Goal: Task Accomplishment & Management: Manage account settings

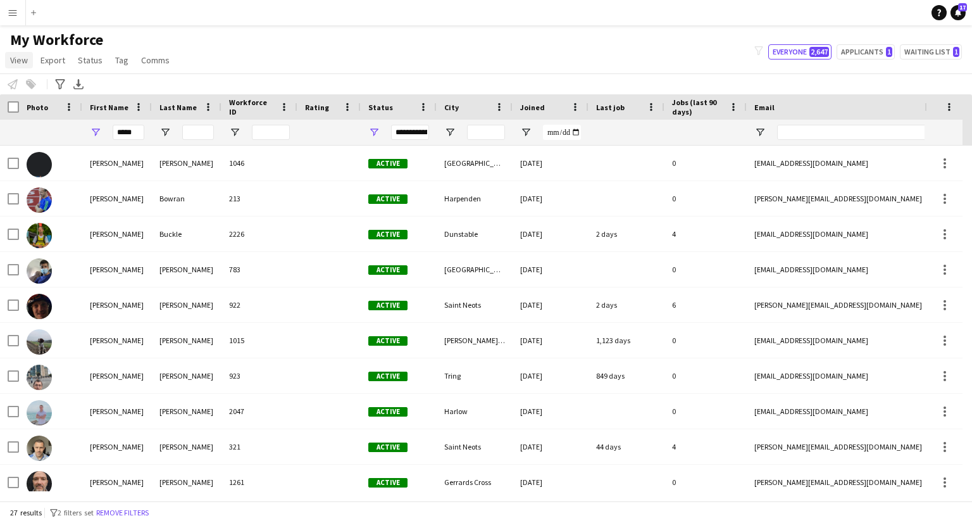
click at [16, 65] on span "View" at bounding box center [19, 59] width 18 height 11
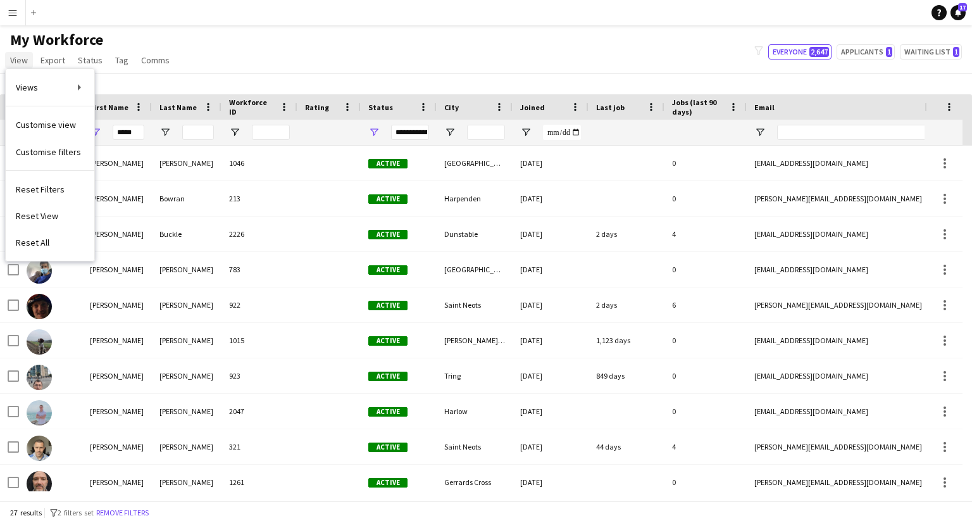
click at [16, 65] on span "View" at bounding box center [19, 59] width 18 height 11
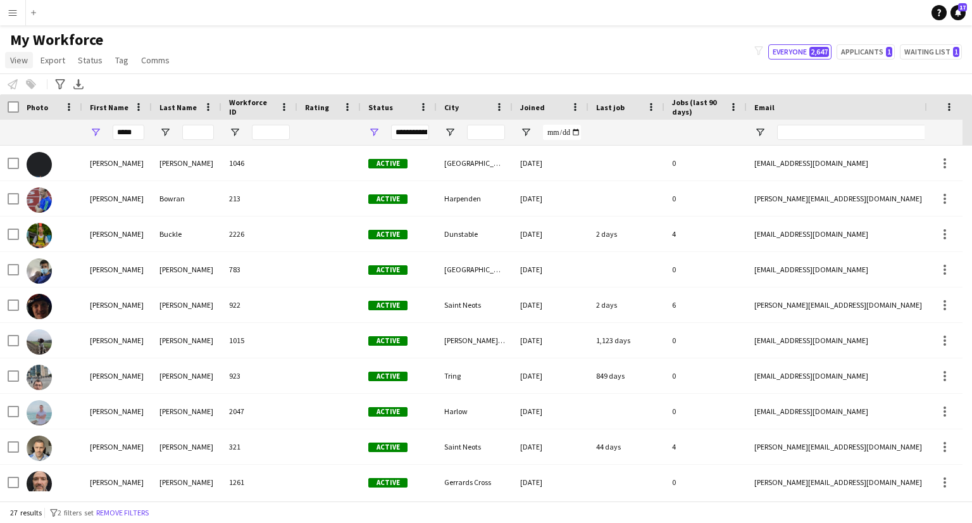
click at [18, 60] on span "View" at bounding box center [19, 59] width 18 height 11
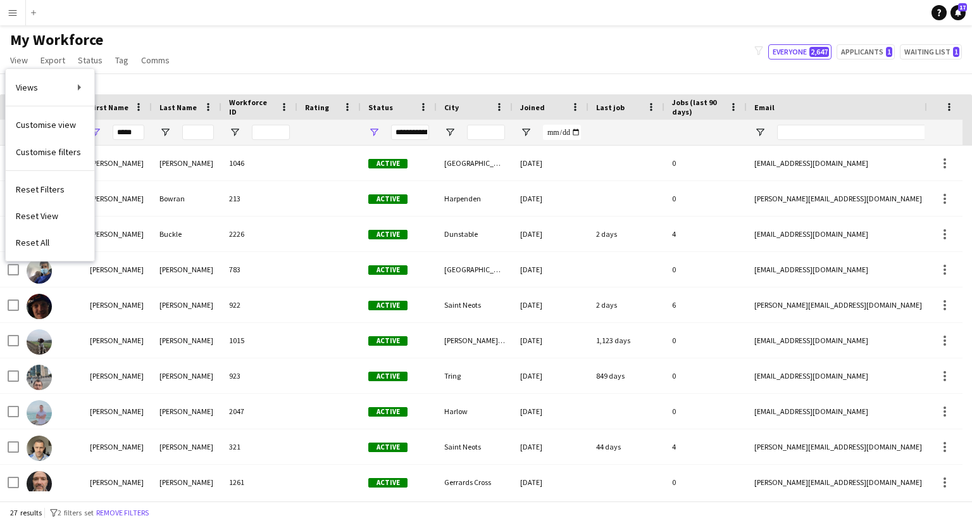
click at [282, 52] on div "My Workforce View Views Default view New view Update view Delete view Edit name…" at bounding box center [486, 51] width 972 height 43
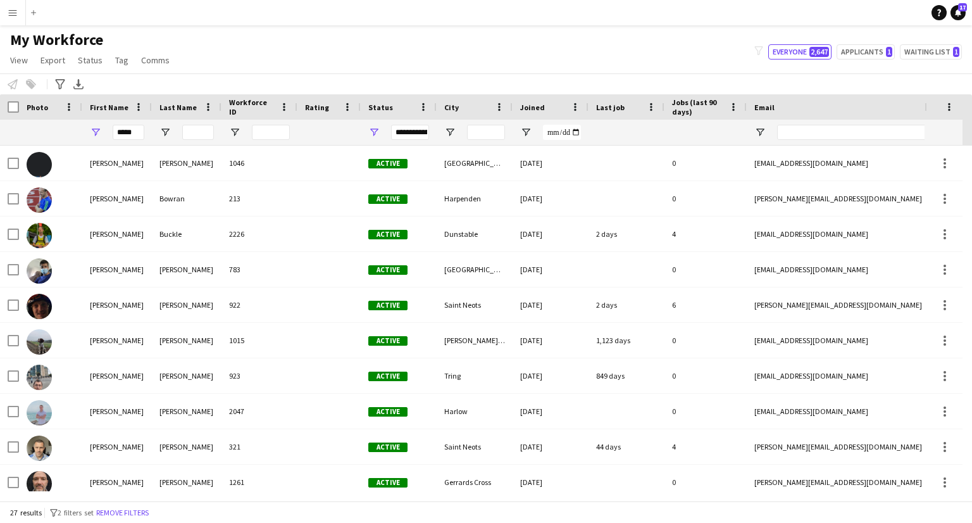
click at [11, 11] on app-icon "Menu" at bounding box center [13, 13] width 10 height 10
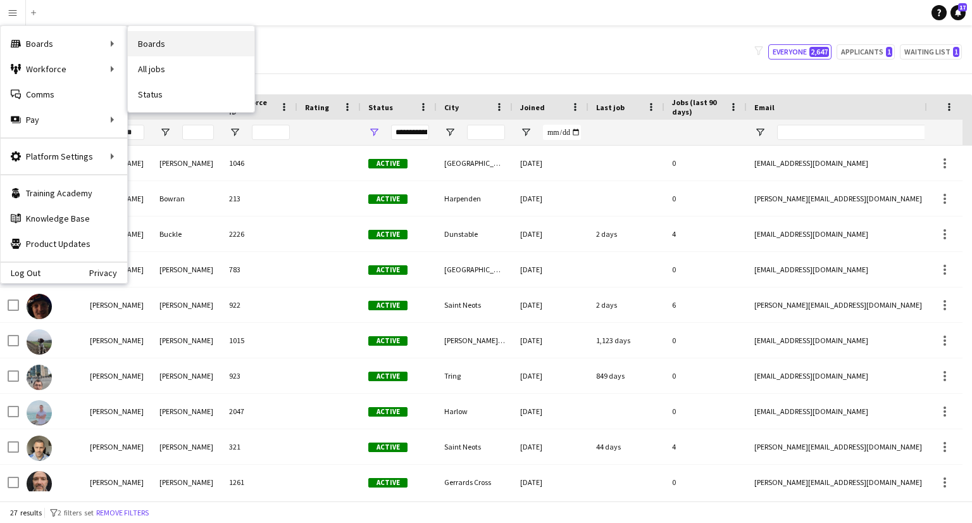
click at [185, 46] on link "Boards" at bounding box center [191, 43] width 127 height 25
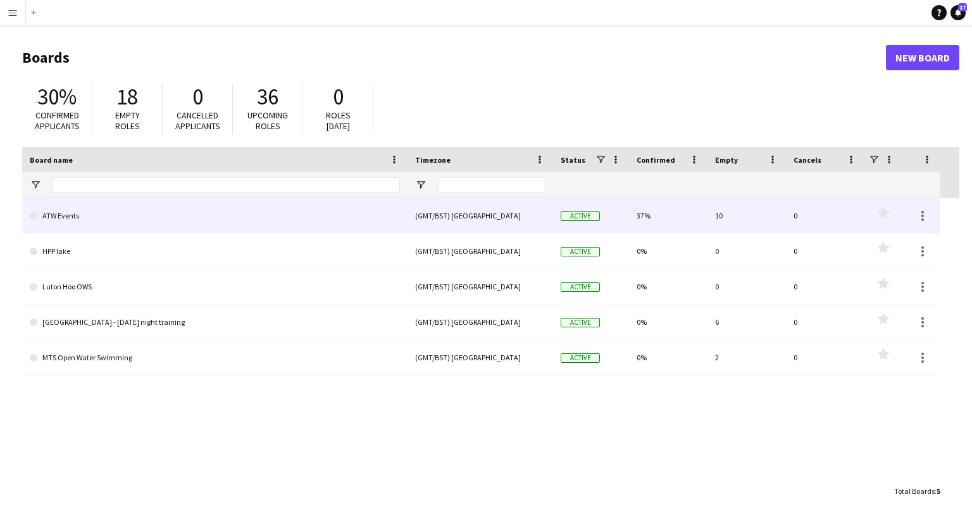
click at [107, 214] on link "ATW Events" at bounding box center [215, 215] width 370 height 35
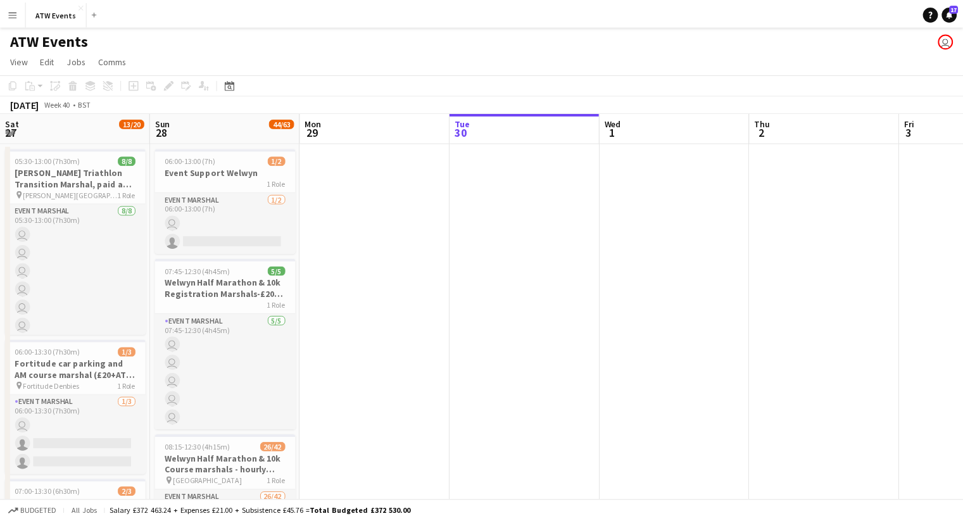
scroll to position [0, 303]
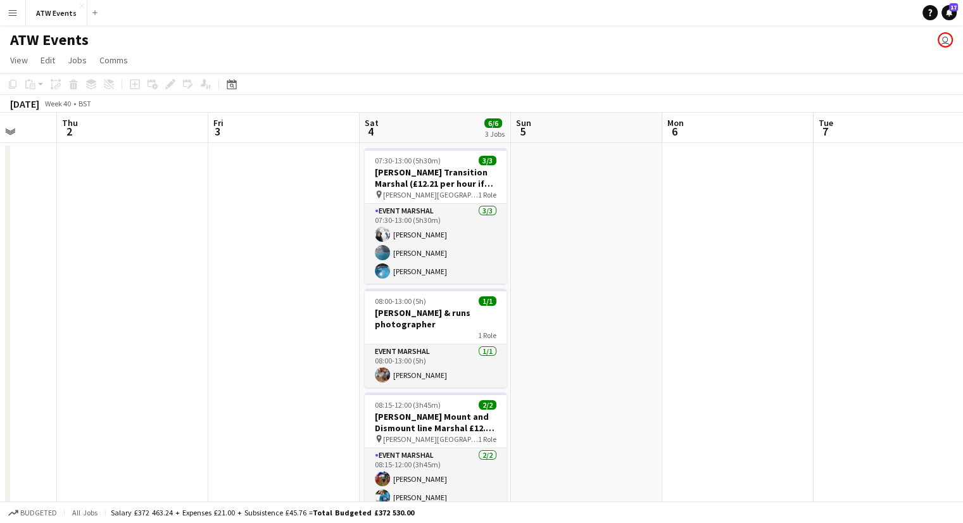
drag, startPoint x: 692, startPoint y: 294, endPoint x: 289, endPoint y: 313, distance: 403.7
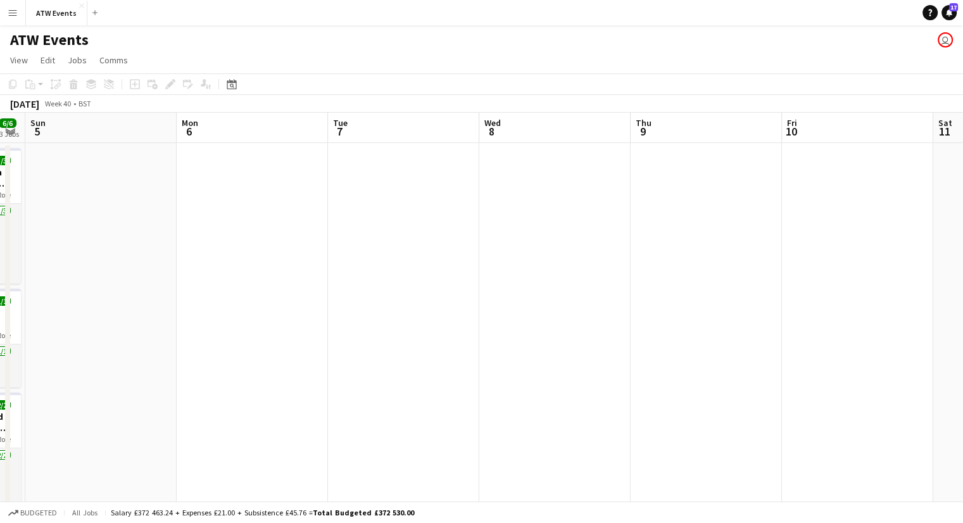
drag, startPoint x: 817, startPoint y: 293, endPoint x: 338, endPoint y: 319, distance: 479.3
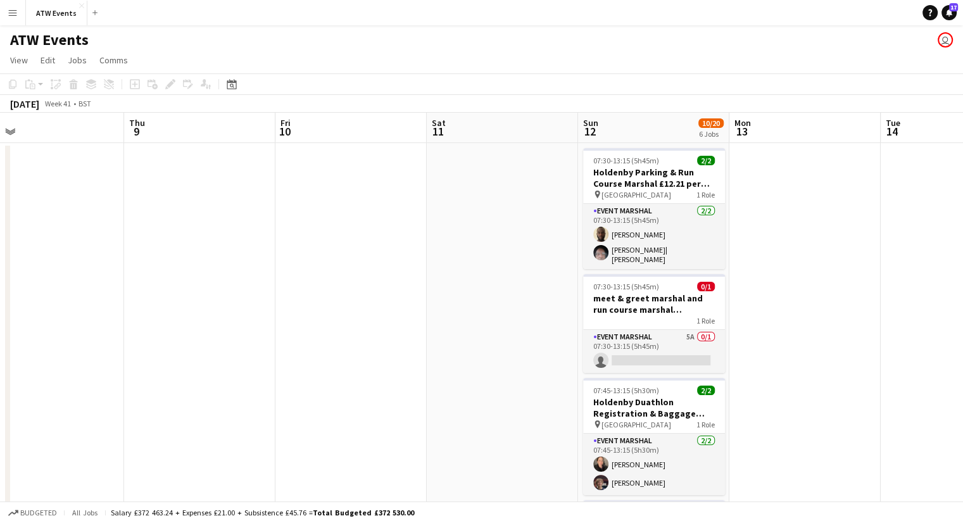
scroll to position [0, 488]
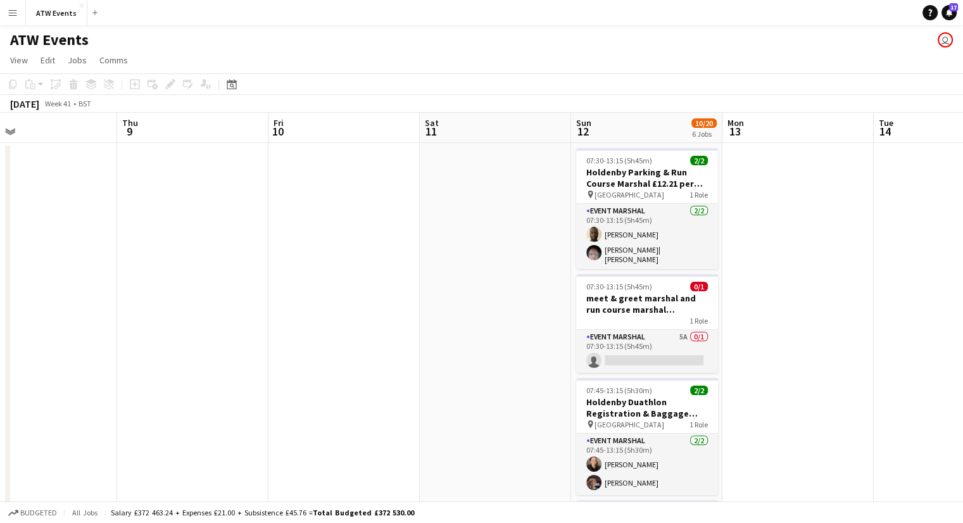
drag, startPoint x: 739, startPoint y: 298, endPoint x: 226, endPoint y: 335, distance: 514.7
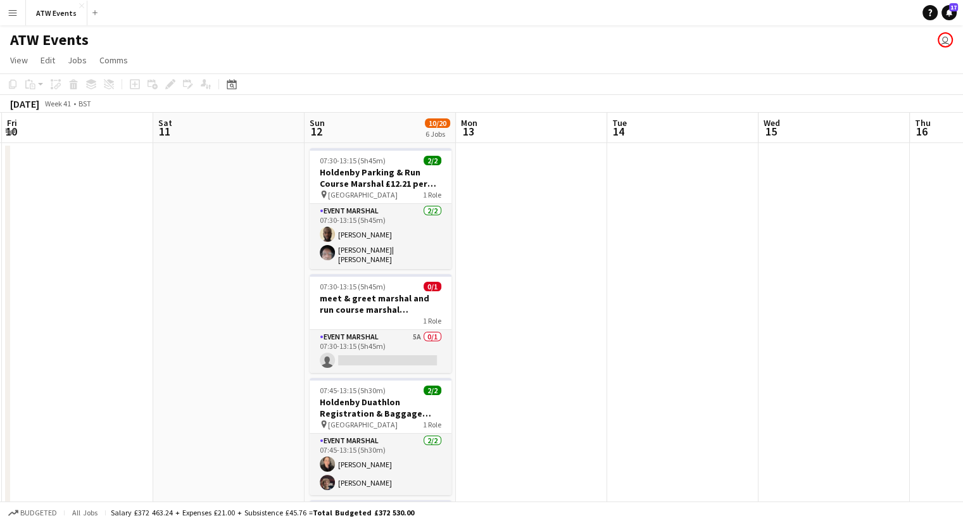
drag, startPoint x: 816, startPoint y: 264, endPoint x: 453, endPoint y: 261, distance: 362.7
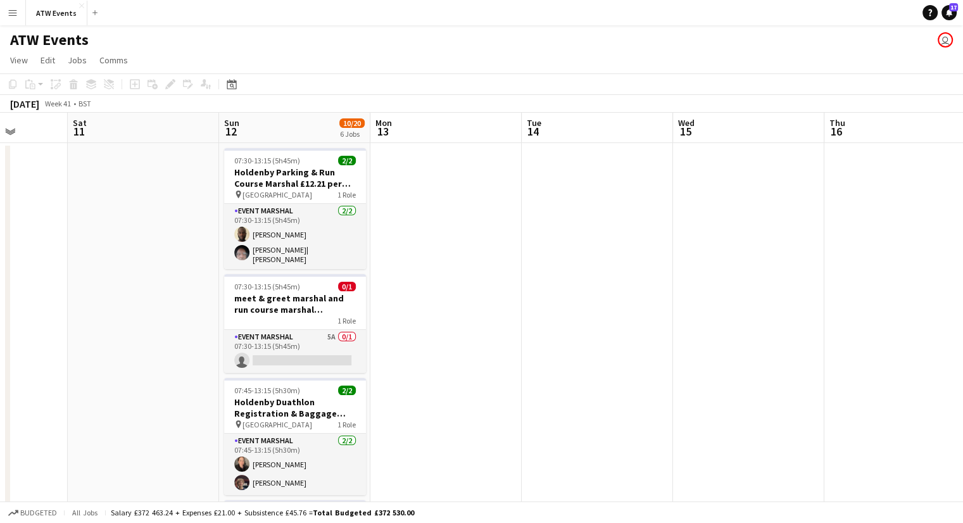
scroll to position [0, 382]
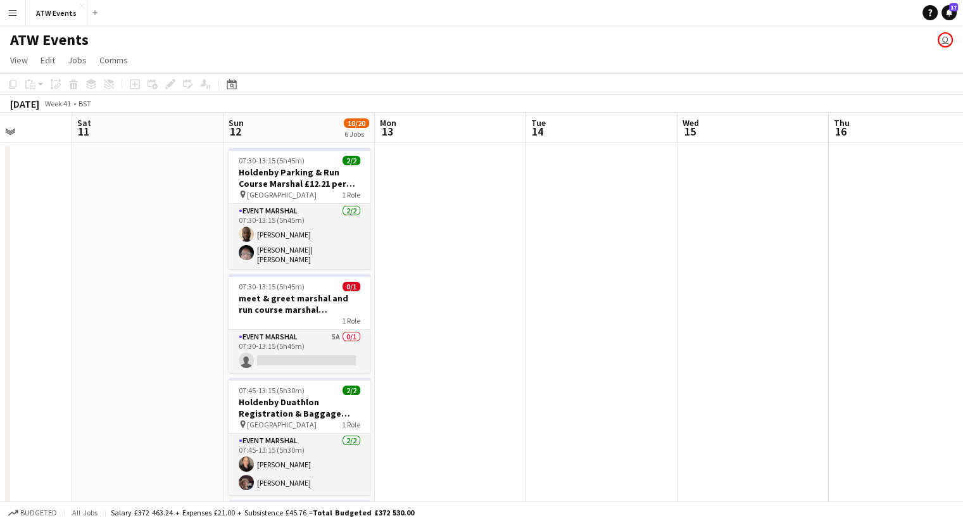
drag, startPoint x: 383, startPoint y: 277, endPoint x: 456, endPoint y: 272, distance: 73.0
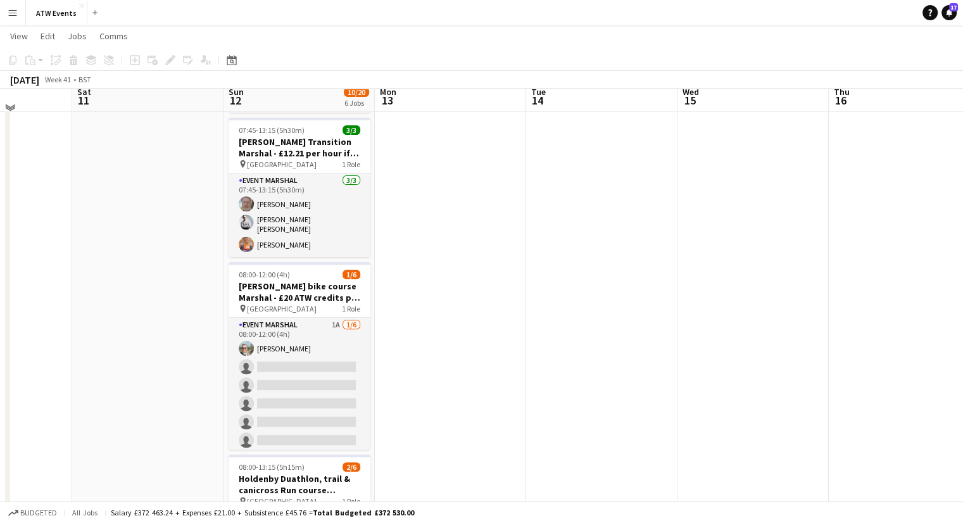
scroll to position [382, 0]
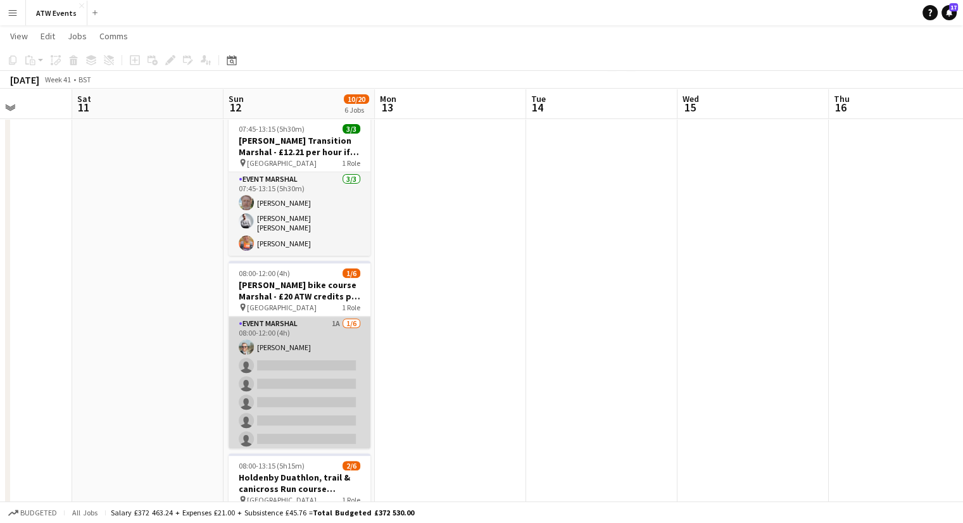
click at [322, 317] on app-card-role "Event Marshal 1A [DATE] 08:00-12:00 (4h) [PERSON_NAME] single-neutral-actions s…" at bounding box center [300, 384] width 142 height 135
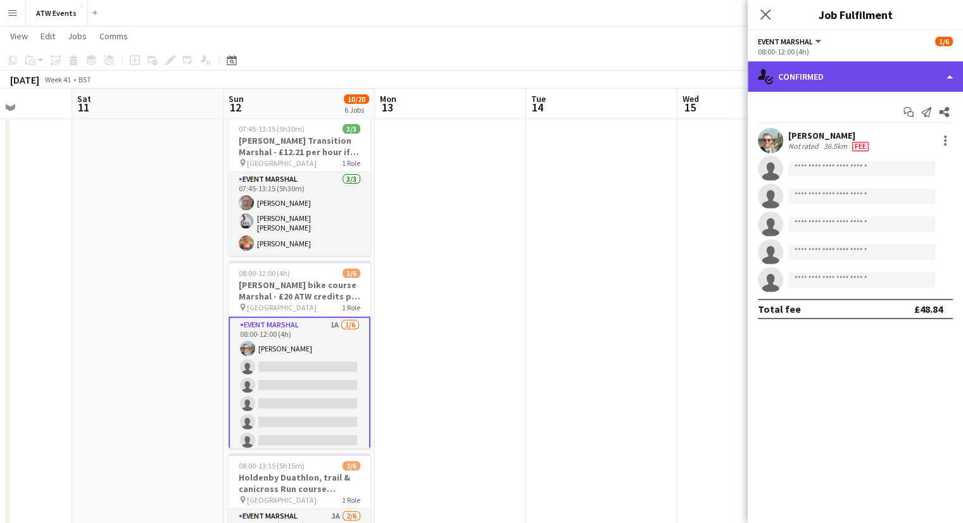
click at [954, 74] on div "single-neutral-actions-check-2 Confirmed" at bounding box center [855, 76] width 215 height 30
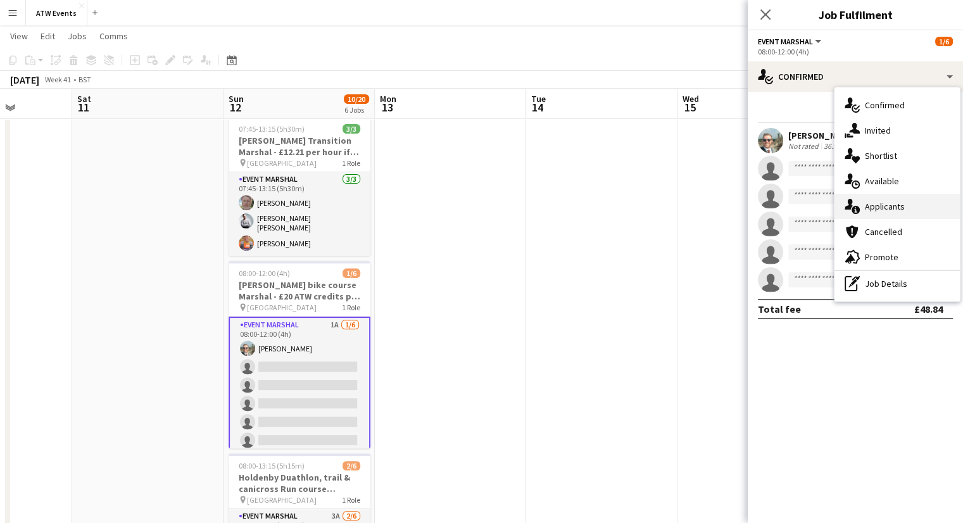
click at [880, 205] on span "Applicants" at bounding box center [885, 206] width 40 height 11
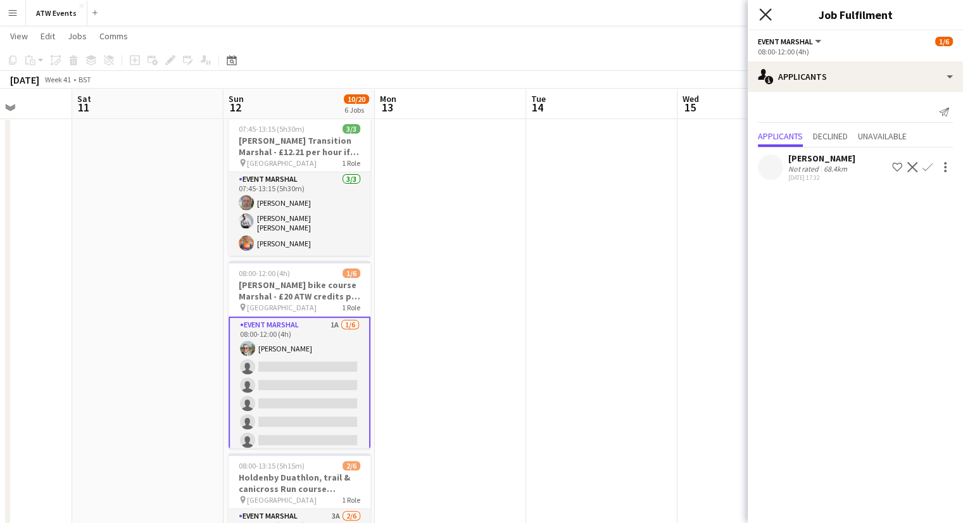
click at [762, 17] on icon at bounding box center [765, 14] width 12 height 12
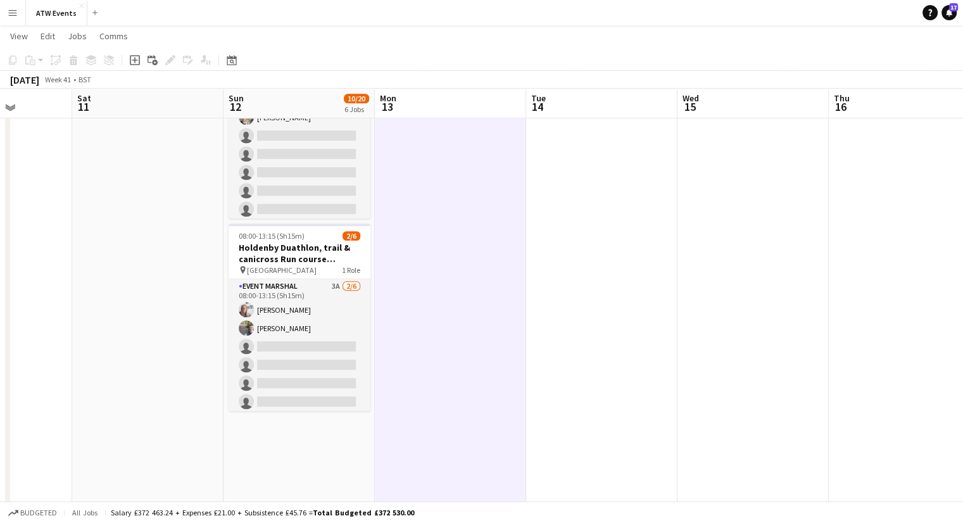
scroll to position [610, 0]
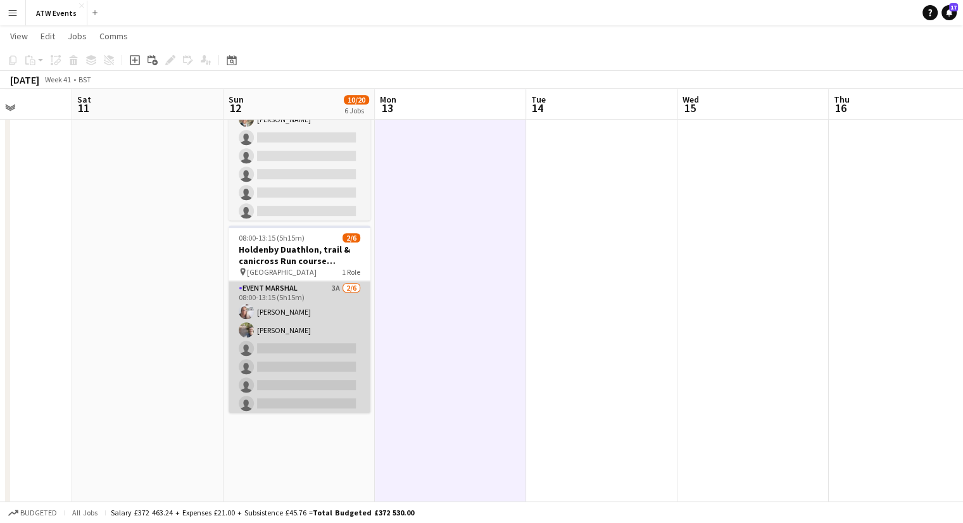
click at [322, 281] on app-card-role "Event Marshal 3A [DATE] 08:00-13:15 (5h15m) [PERSON_NAME] [PERSON_NAME] single-…" at bounding box center [300, 348] width 142 height 135
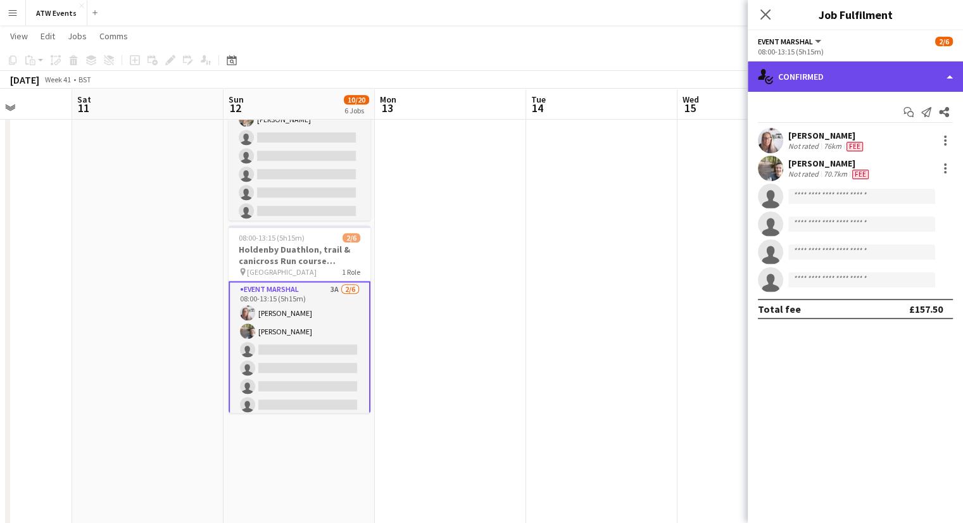
click at [897, 77] on div "single-neutral-actions-check-2 Confirmed" at bounding box center [855, 76] width 215 height 30
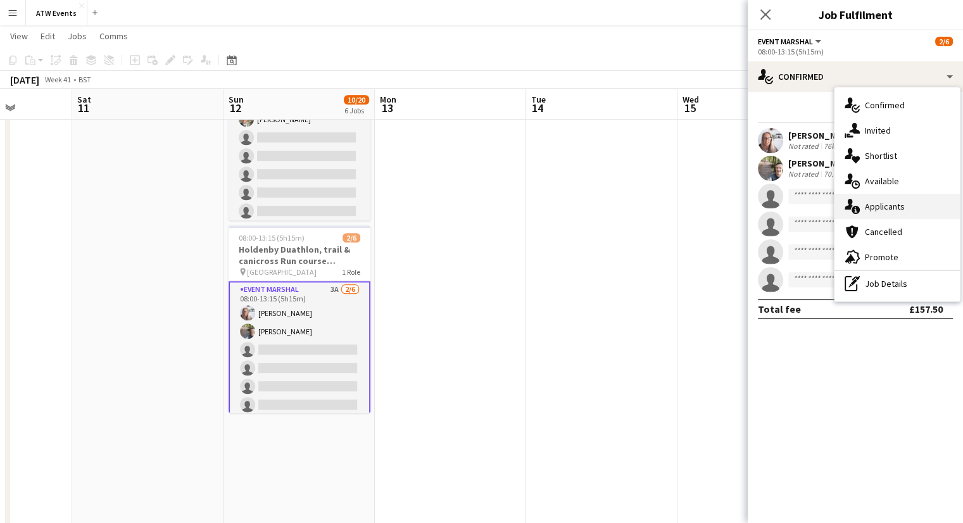
click at [873, 208] on span "Applicants" at bounding box center [885, 206] width 40 height 11
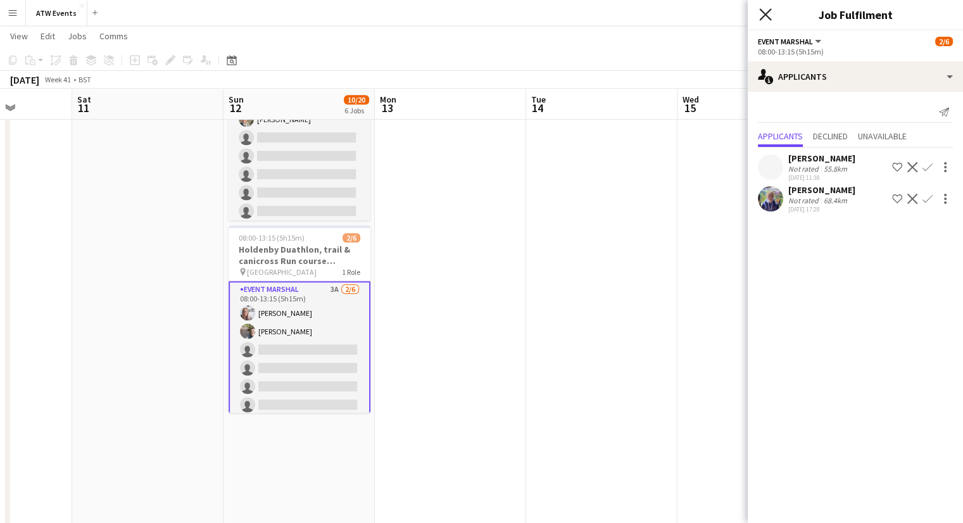
click at [762, 16] on icon "Close pop-in" at bounding box center [765, 14] width 12 height 12
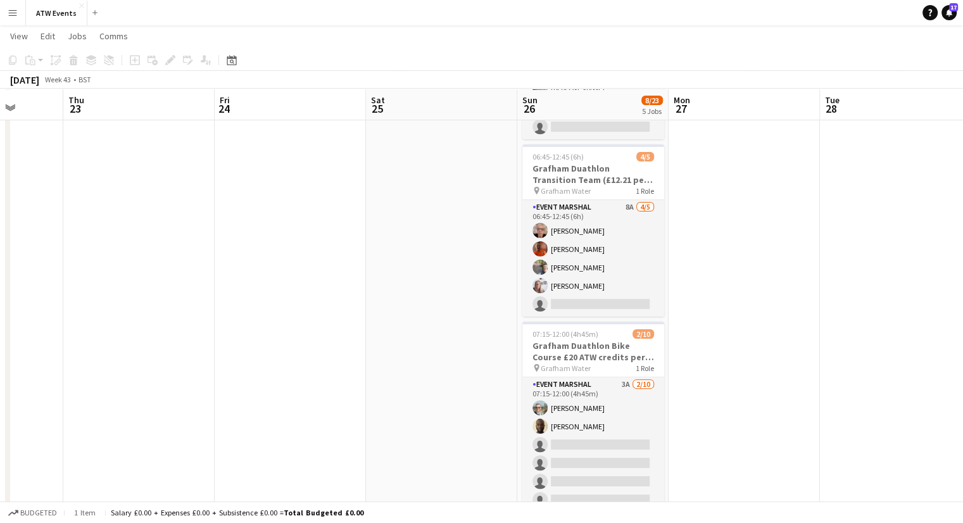
scroll to position [285, 0]
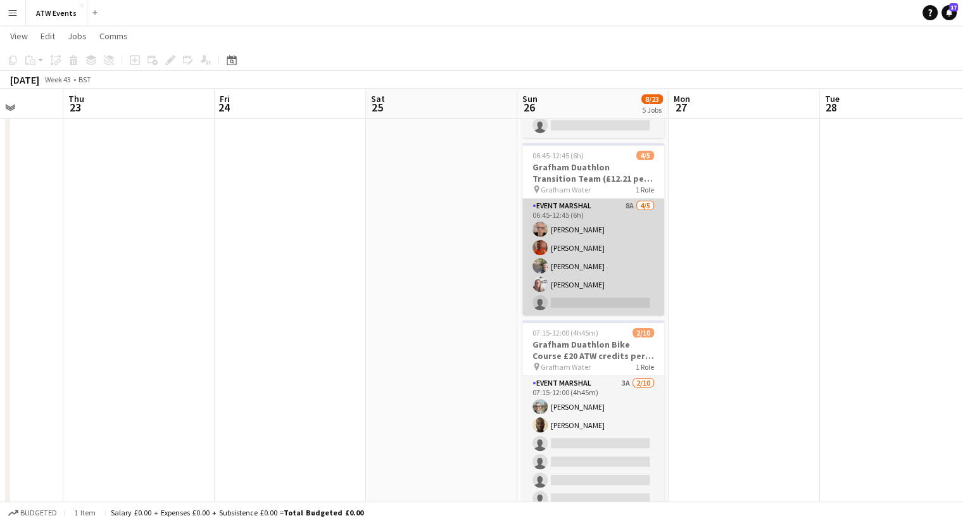
click at [628, 204] on app-card-role "Event Marshal 8A [DATE] 06:45-12:45 (6h) [PERSON_NAME] [PERSON_NAME] [PERSON_NA…" at bounding box center [593, 257] width 142 height 116
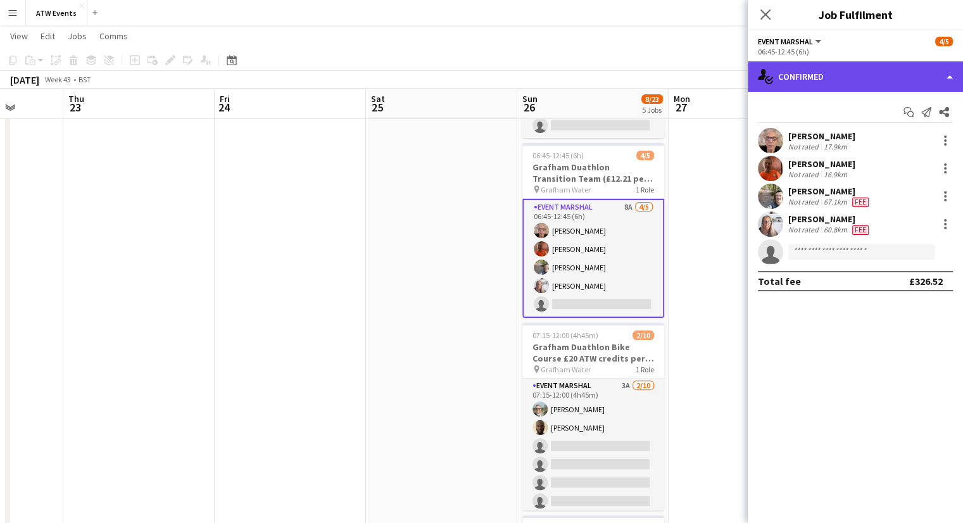
click at [818, 73] on div "single-neutral-actions-check-2 Confirmed" at bounding box center [855, 76] width 215 height 30
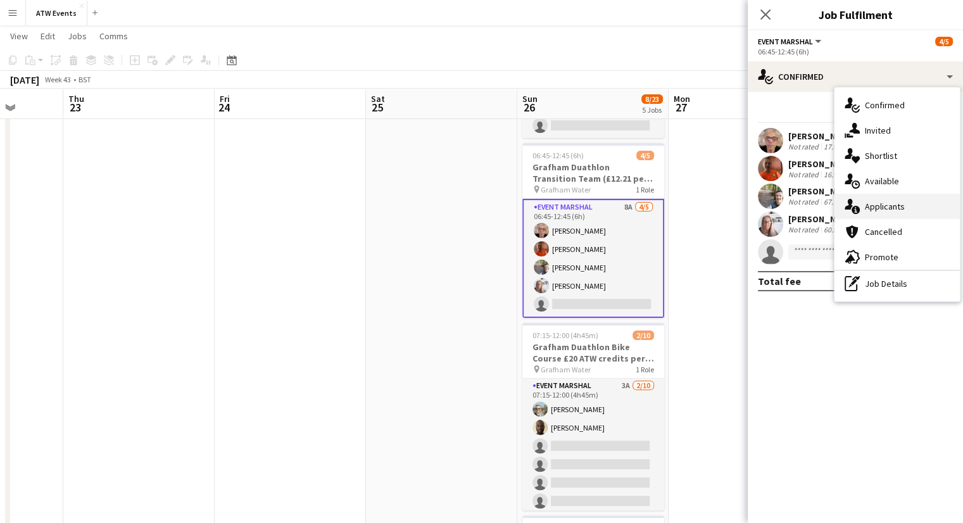
click at [884, 204] on span "Applicants" at bounding box center [885, 206] width 40 height 11
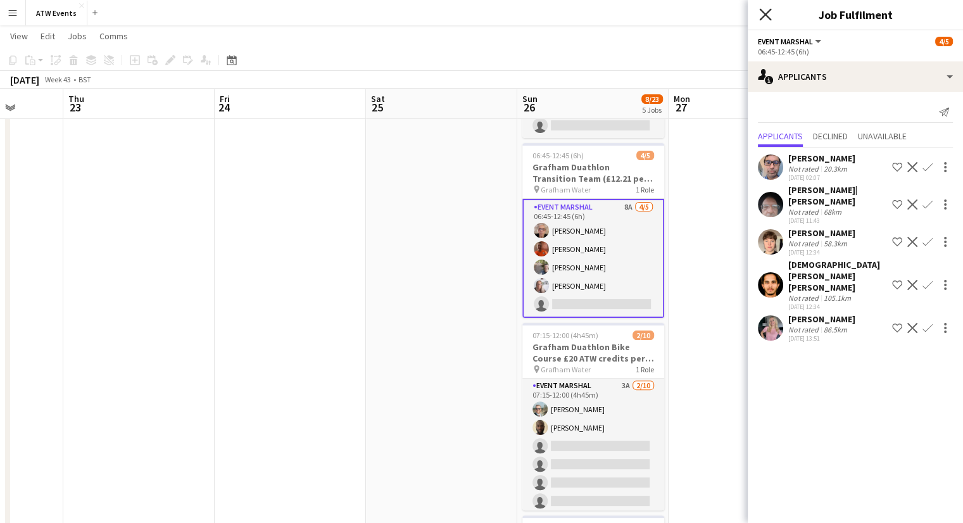
click at [768, 18] on icon at bounding box center [765, 14] width 12 height 12
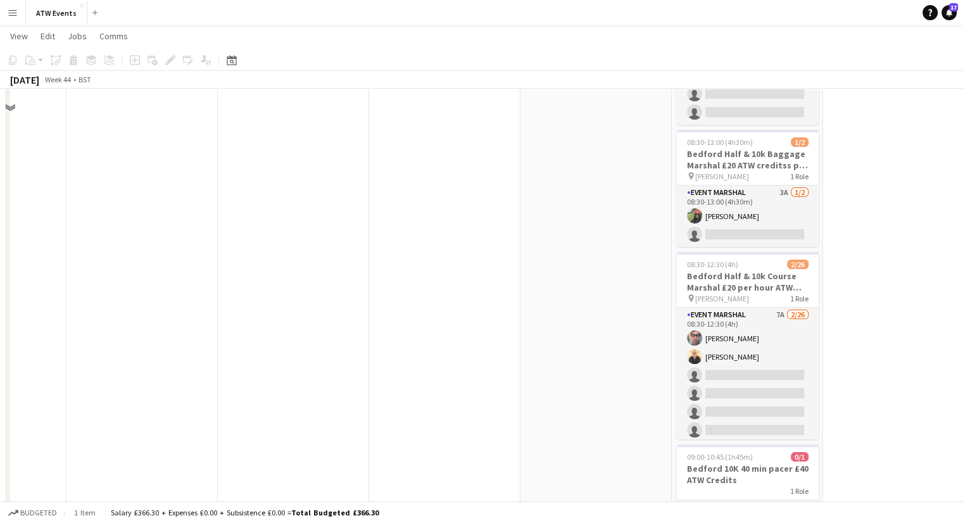
scroll to position [143, 0]
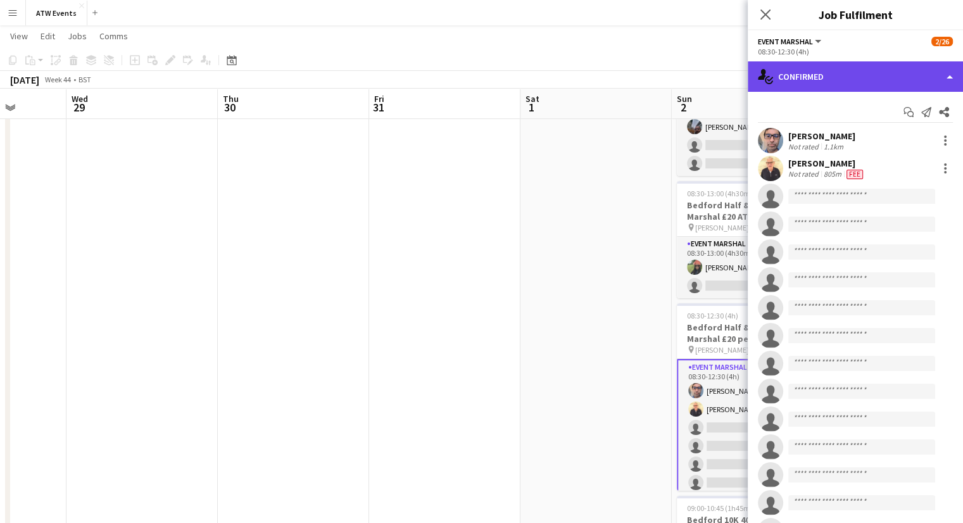
click at [845, 72] on div "single-neutral-actions-check-2 Confirmed" at bounding box center [855, 76] width 215 height 30
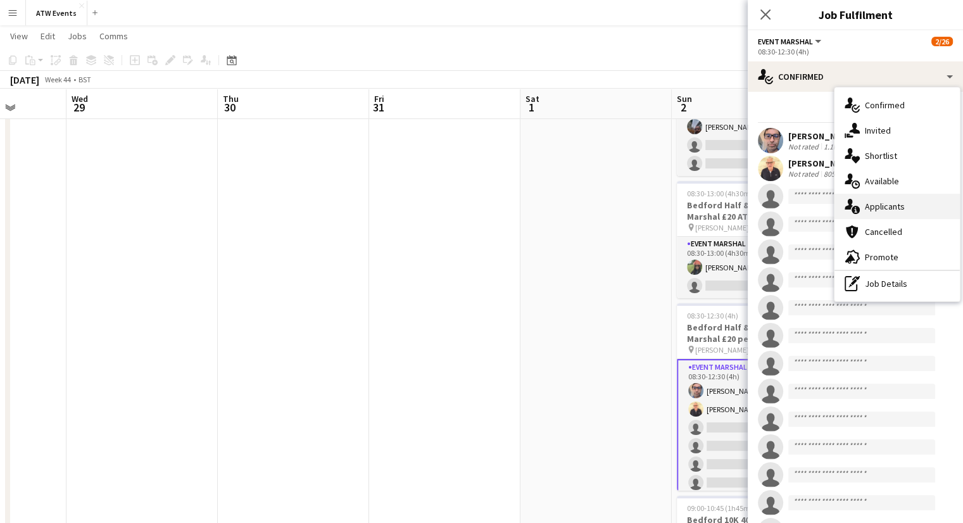
click at [889, 206] on span "Applicants" at bounding box center [885, 206] width 40 height 11
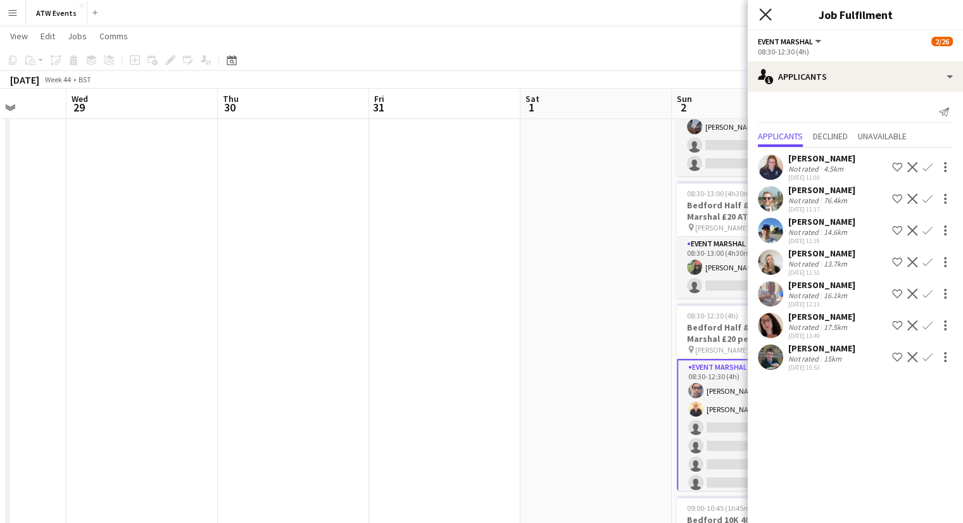
click at [765, 16] on icon "Close pop-in" at bounding box center [765, 14] width 12 height 12
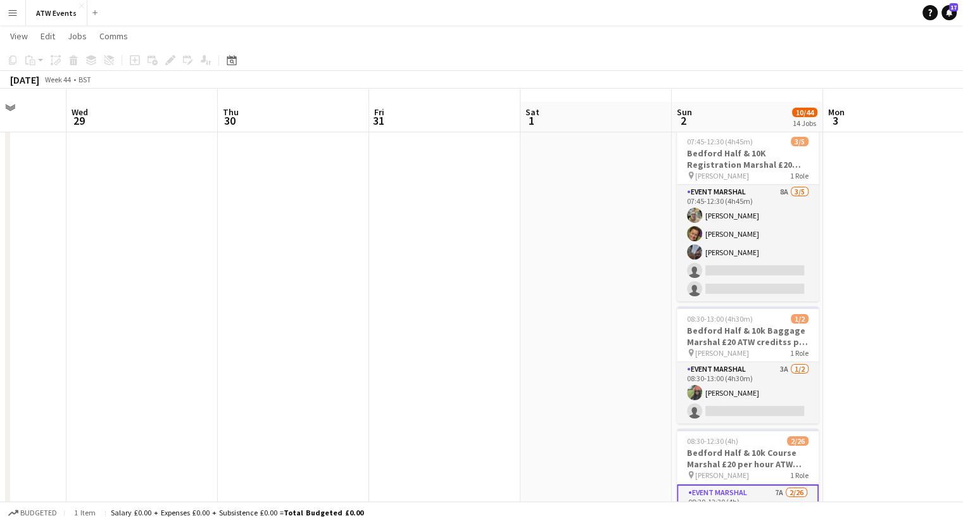
scroll to position [0, 0]
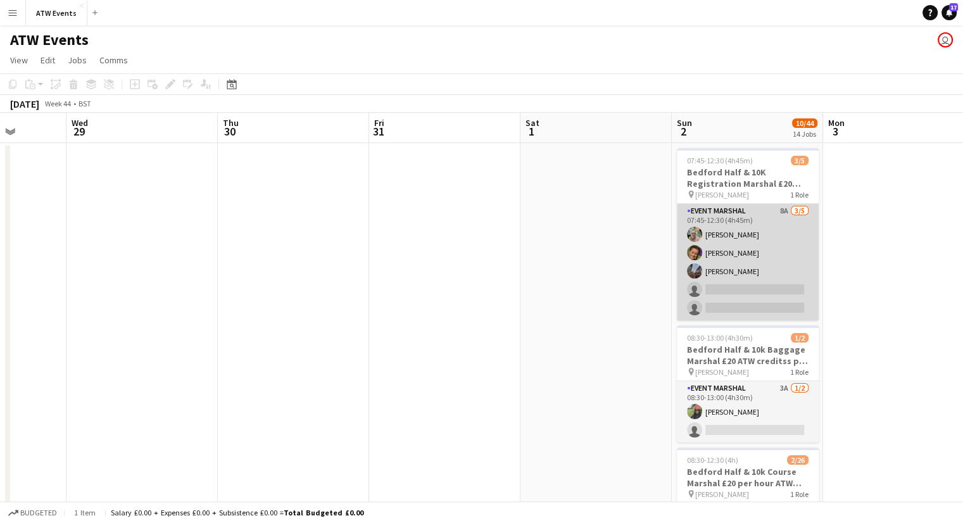
click at [777, 211] on app-card-role "Event Marshal 8A [DATE] 07:45-12:30 (4h45m) [PERSON_NAME] [PERSON_NAME] [PERSON…" at bounding box center [748, 262] width 142 height 116
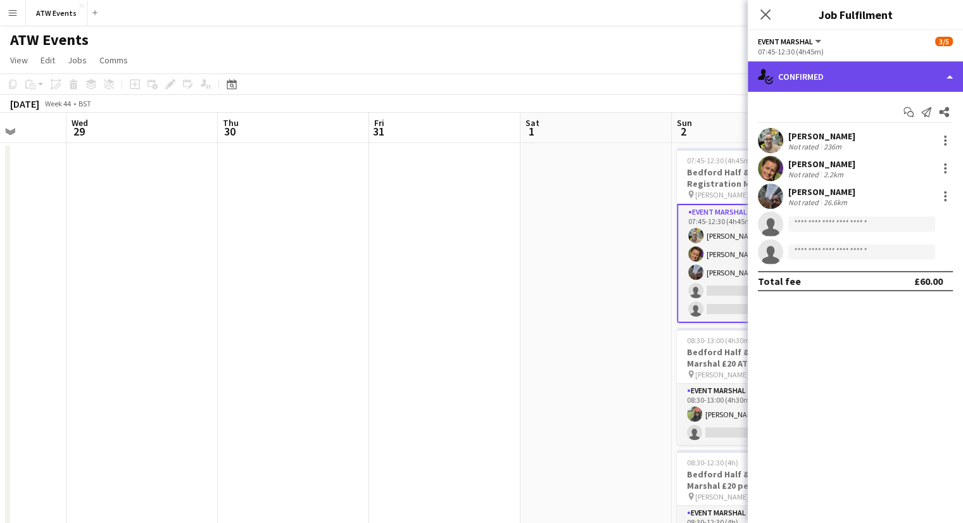
click at [817, 82] on div "single-neutral-actions-check-2 Confirmed" at bounding box center [855, 76] width 215 height 30
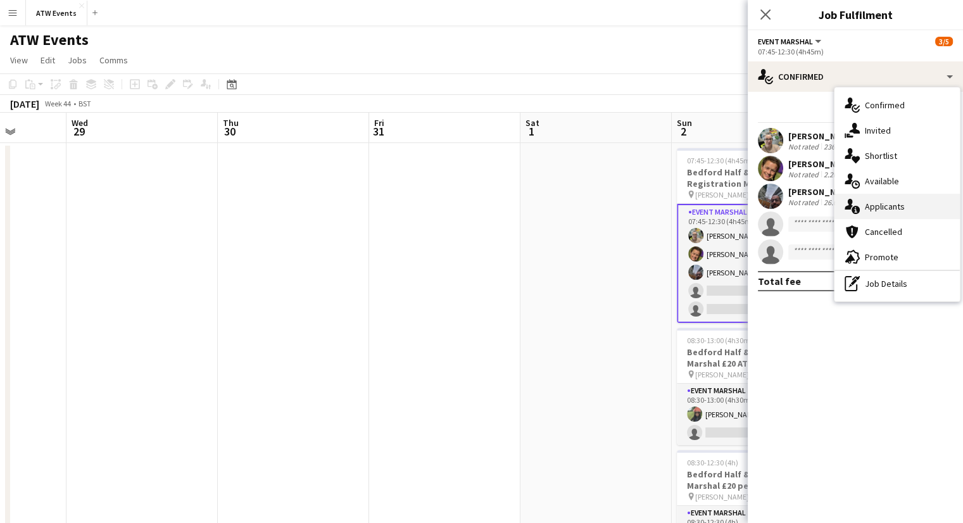
click at [891, 211] on span "Applicants" at bounding box center [885, 206] width 40 height 11
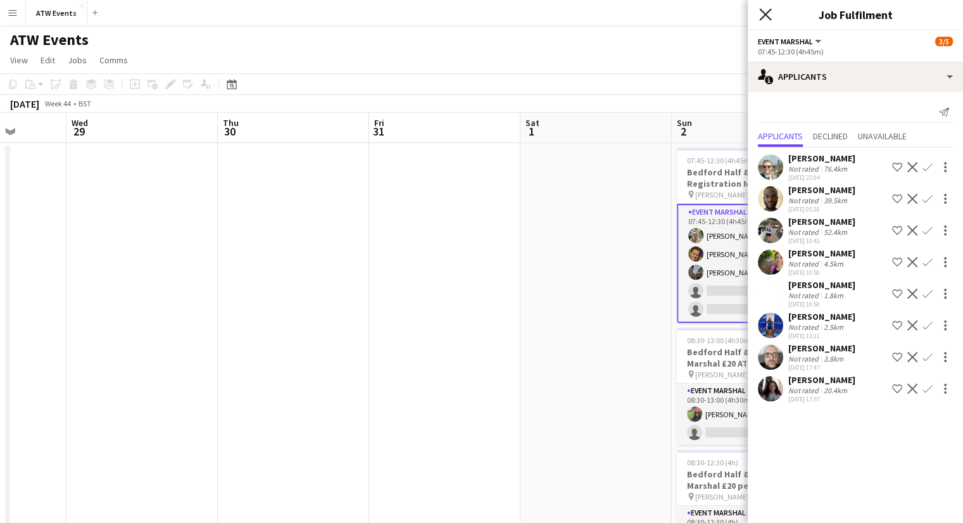
click at [766, 15] on icon at bounding box center [765, 14] width 12 height 12
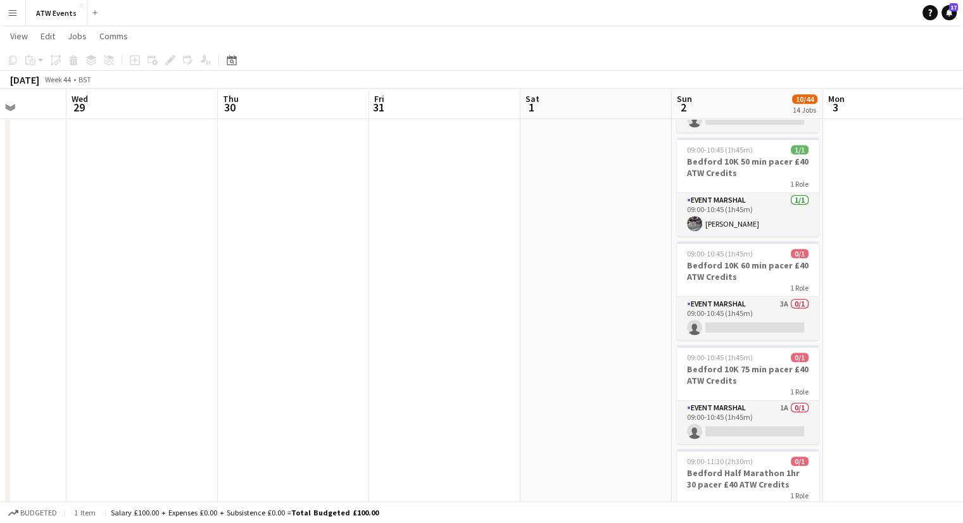
scroll to position [710, 0]
click at [786, 304] on app-card-role "Event Marshal 3A 0/1 09:00-10:45 (1h45m) single-neutral-actions" at bounding box center [748, 319] width 142 height 43
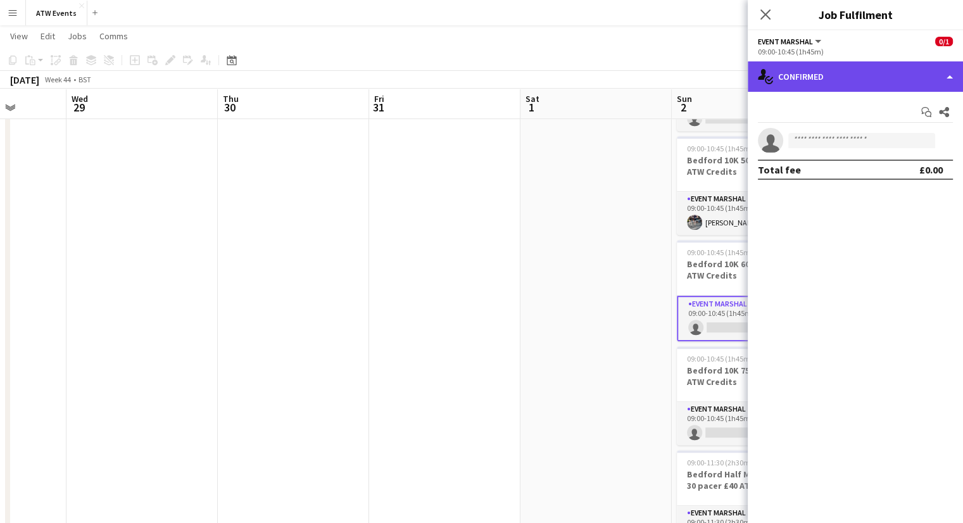
click at [841, 80] on div "single-neutral-actions-check-2 Confirmed" at bounding box center [855, 76] width 215 height 30
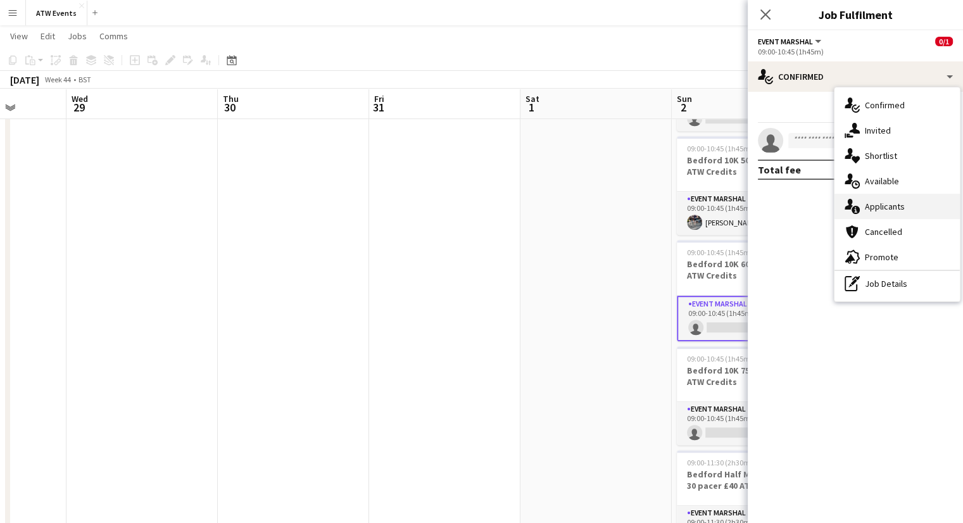
click at [898, 201] on span "Applicants" at bounding box center [885, 206] width 40 height 11
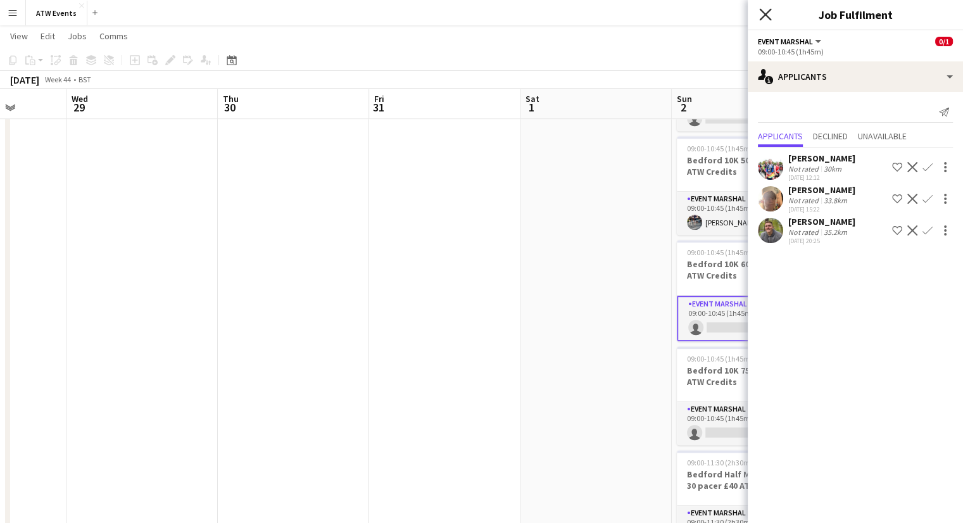
click at [769, 13] on icon "Close pop-in" at bounding box center [765, 14] width 12 height 12
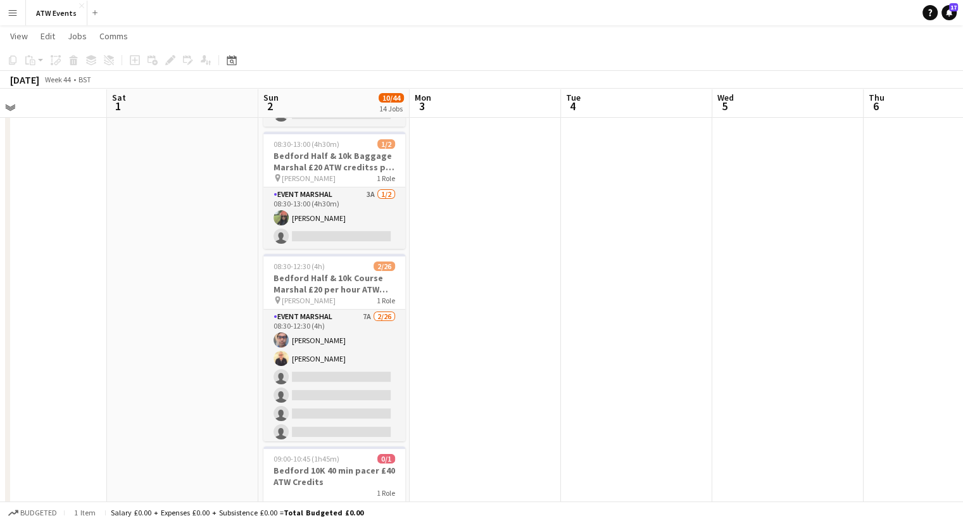
scroll to position [191, 0]
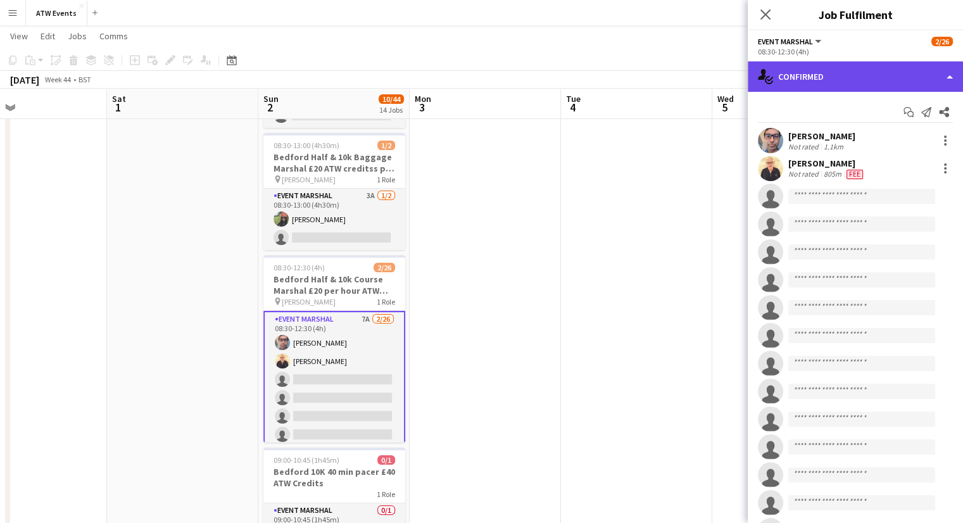
click at [801, 81] on div "single-neutral-actions-check-2 Confirmed" at bounding box center [855, 76] width 215 height 30
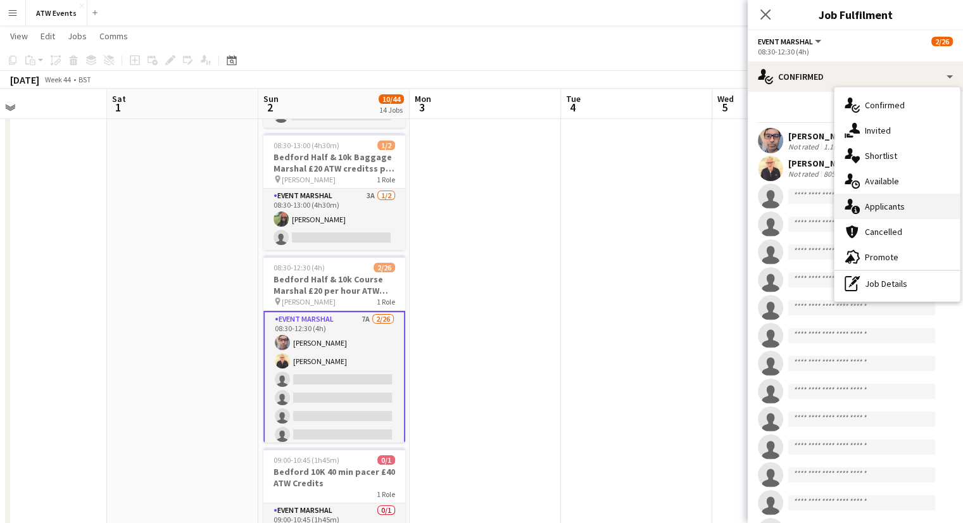
click at [880, 206] on span "Applicants" at bounding box center [885, 206] width 40 height 11
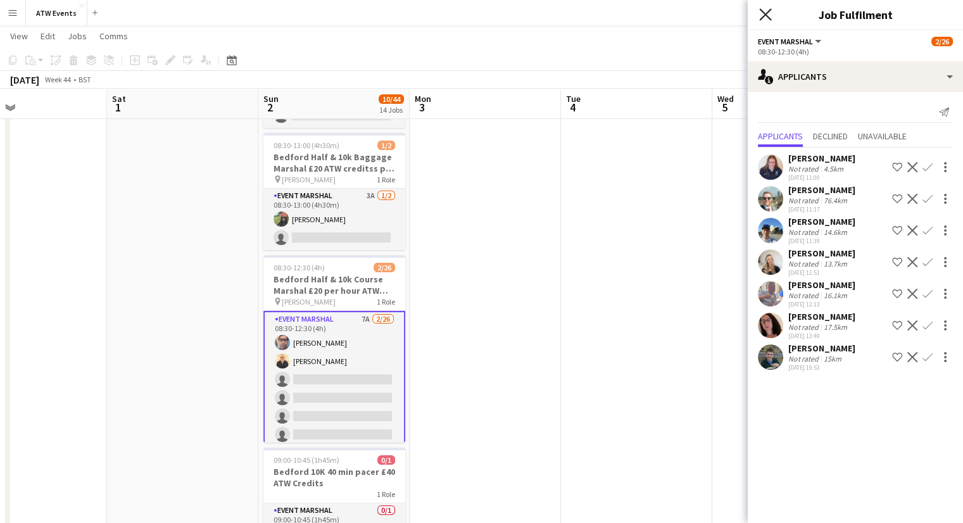
click at [765, 18] on icon "Close pop-in" at bounding box center [765, 14] width 12 height 12
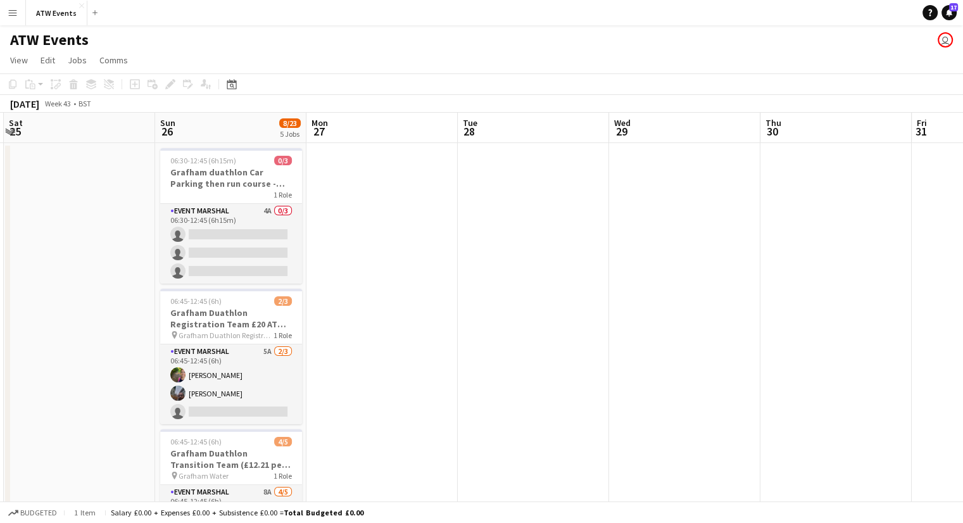
scroll to position [0, 299]
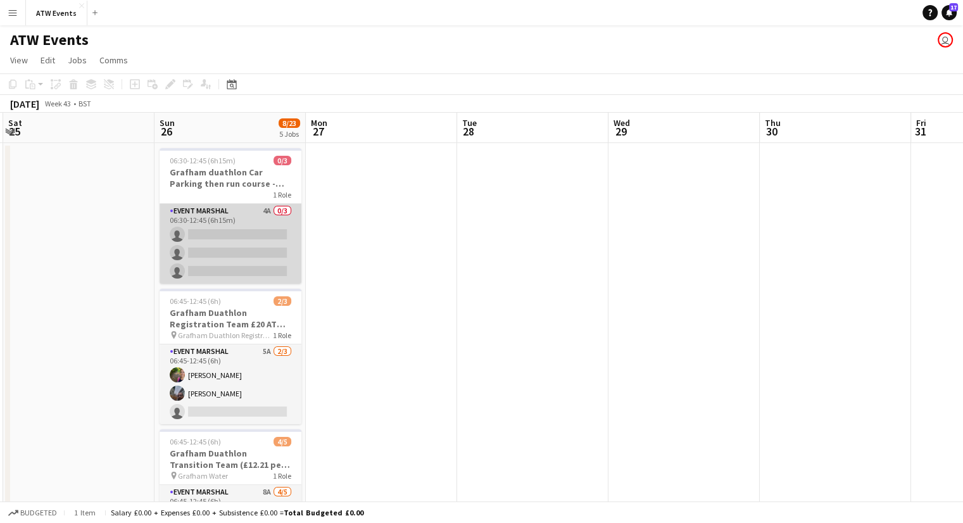
click at [263, 211] on app-card-role "Event Marshal 4A 0/3 06:30-12:45 (6h15m) single-neutral-actions single-neutral-…" at bounding box center [231, 244] width 142 height 80
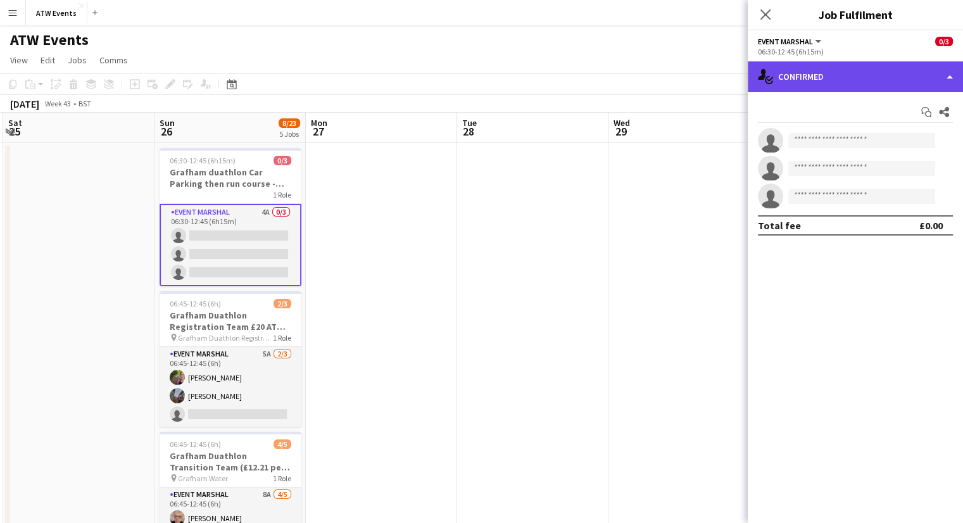
click at [805, 76] on div "single-neutral-actions-check-2 Confirmed" at bounding box center [855, 76] width 215 height 30
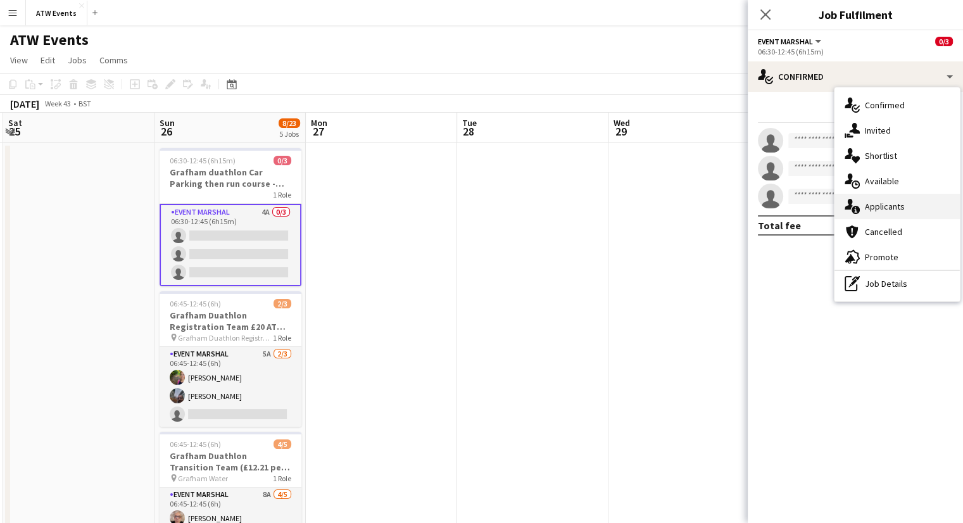
click at [901, 208] on span "Applicants" at bounding box center [885, 206] width 40 height 11
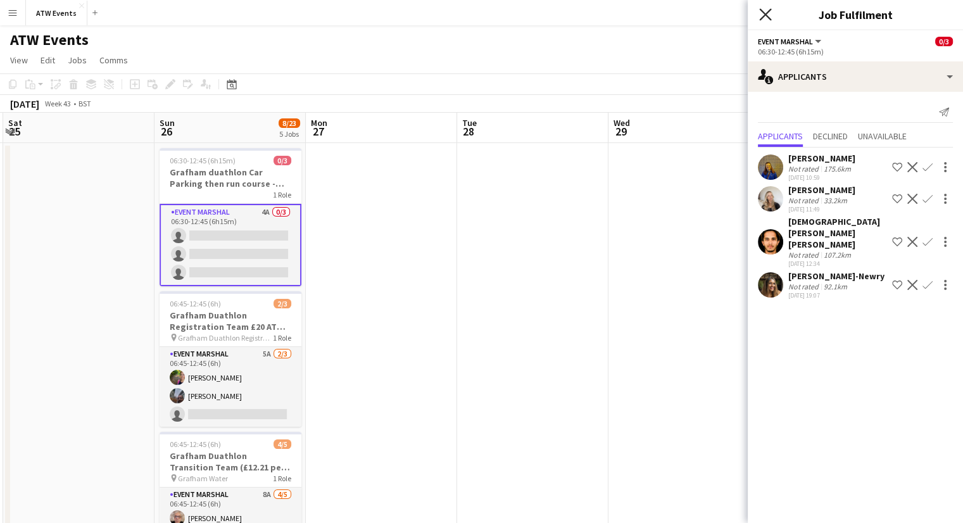
click at [764, 16] on icon at bounding box center [765, 14] width 12 height 12
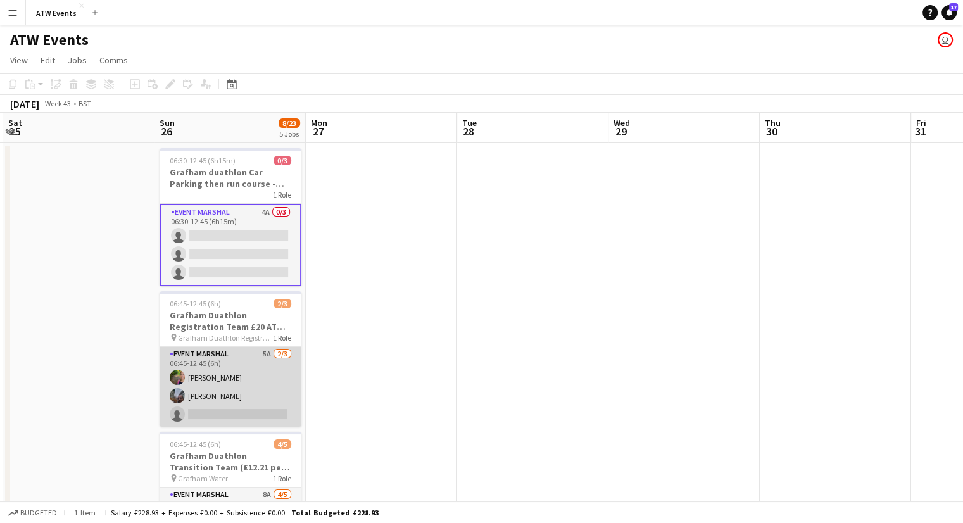
click at [265, 354] on app-card-role "Event Marshal 5A [DATE] 06:45-12:45 (6h) [PERSON_NAME] [PERSON_NAME] single-neu…" at bounding box center [231, 387] width 142 height 80
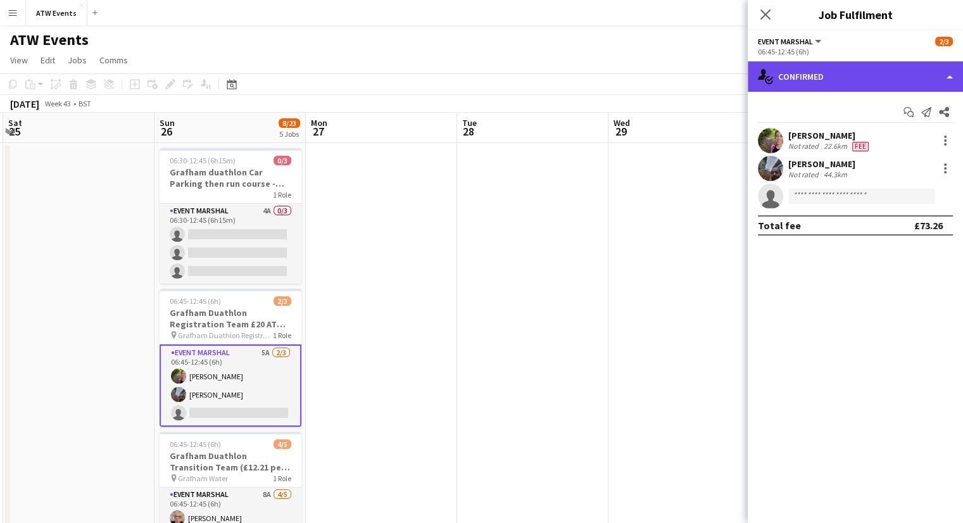
click at [817, 79] on div "single-neutral-actions-check-2 Confirmed" at bounding box center [855, 76] width 215 height 30
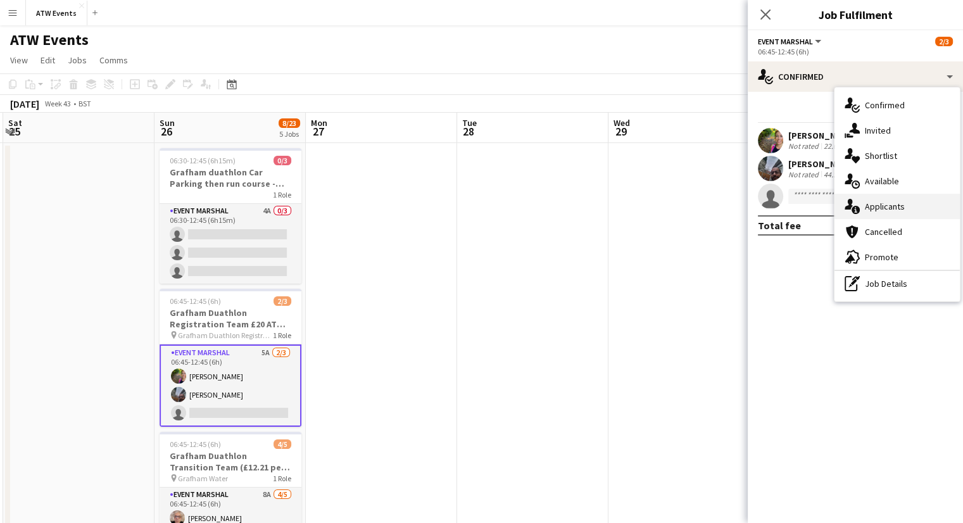
click at [876, 204] on span "Applicants" at bounding box center [885, 206] width 40 height 11
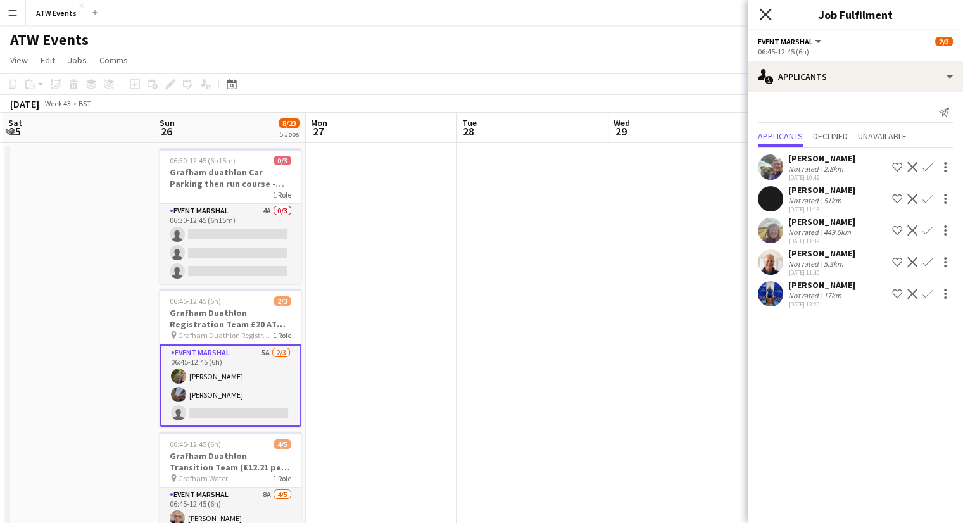
click at [764, 13] on icon at bounding box center [765, 14] width 12 height 12
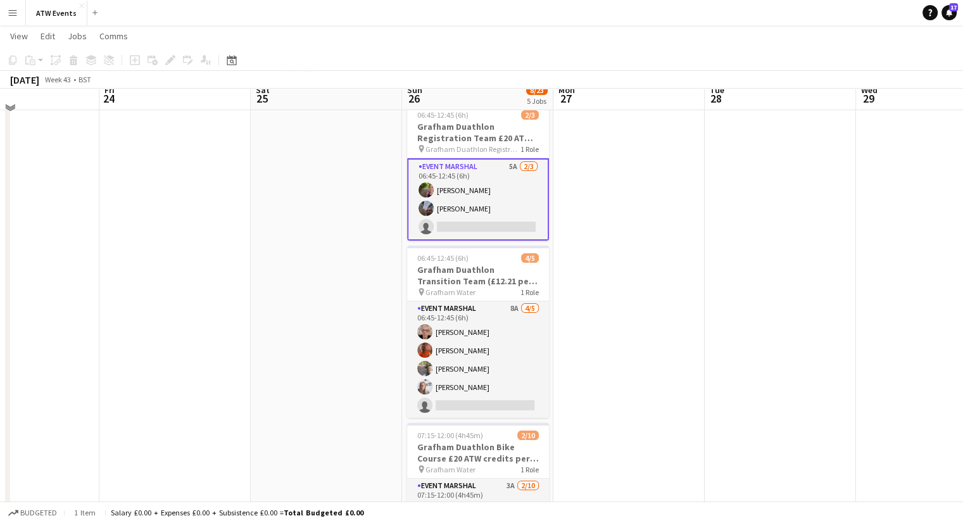
scroll to position [189, 0]
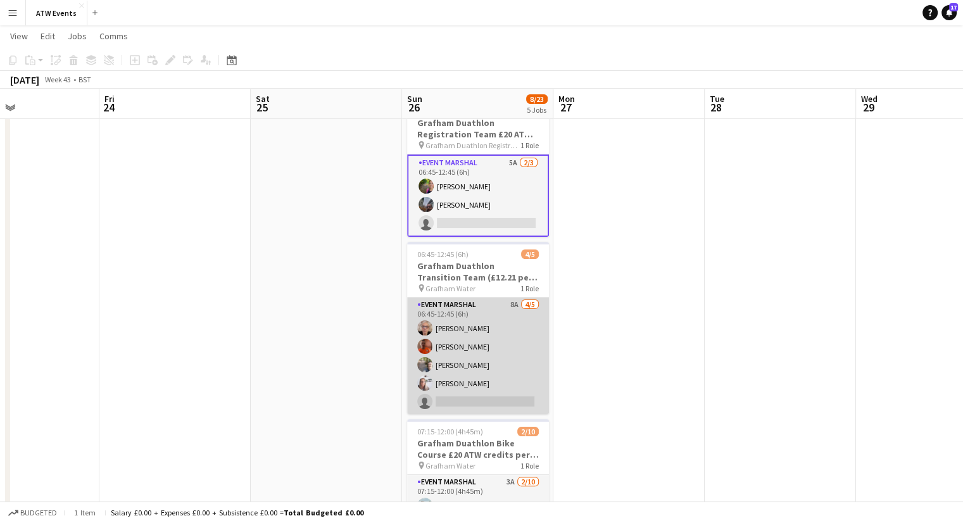
click at [508, 304] on app-card-role "Event Marshal 8A [DATE] 06:45-12:45 (6h) [PERSON_NAME] [PERSON_NAME] [PERSON_NA…" at bounding box center [478, 356] width 142 height 116
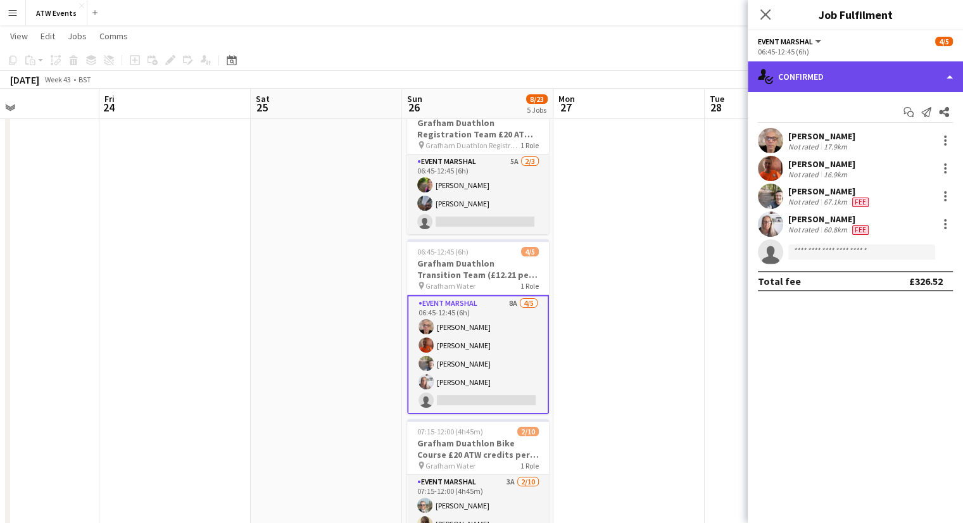
click at [811, 78] on div "single-neutral-actions-check-2 Confirmed" at bounding box center [855, 76] width 215 height 30
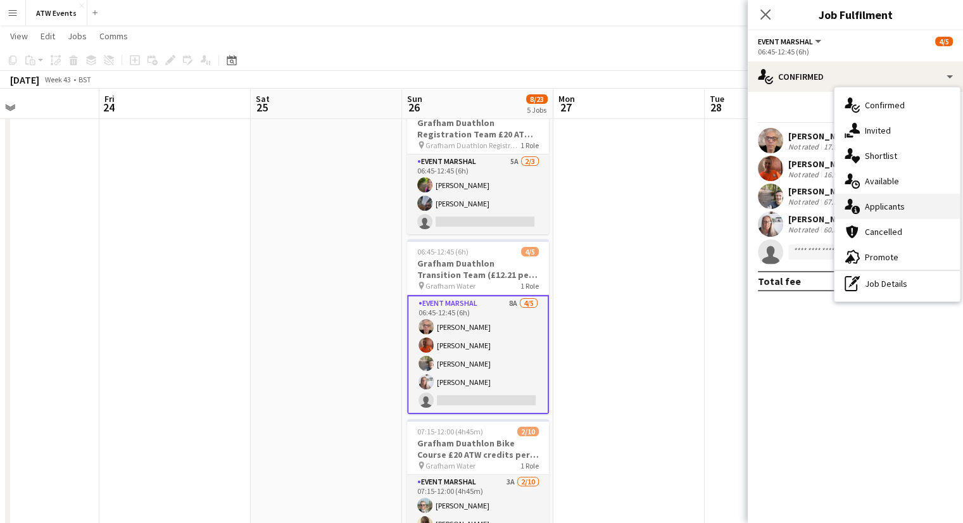
click at [891, 198] on div "single-neutral-actions-information Applicants" at bounding box center [896, 206] width 125 height 25
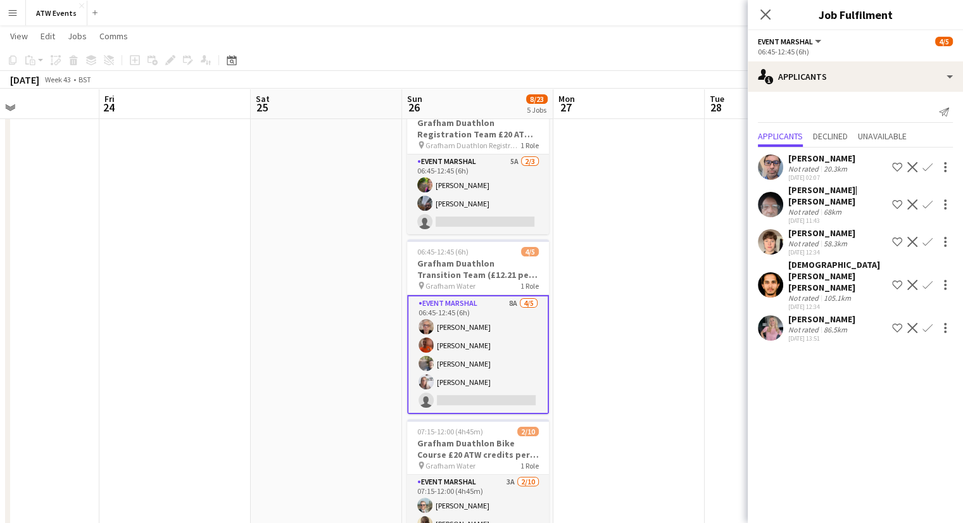
click at [810, 313] on div "[PERSON_NAME]" at bounding box center [821, 318] width 67 height 11
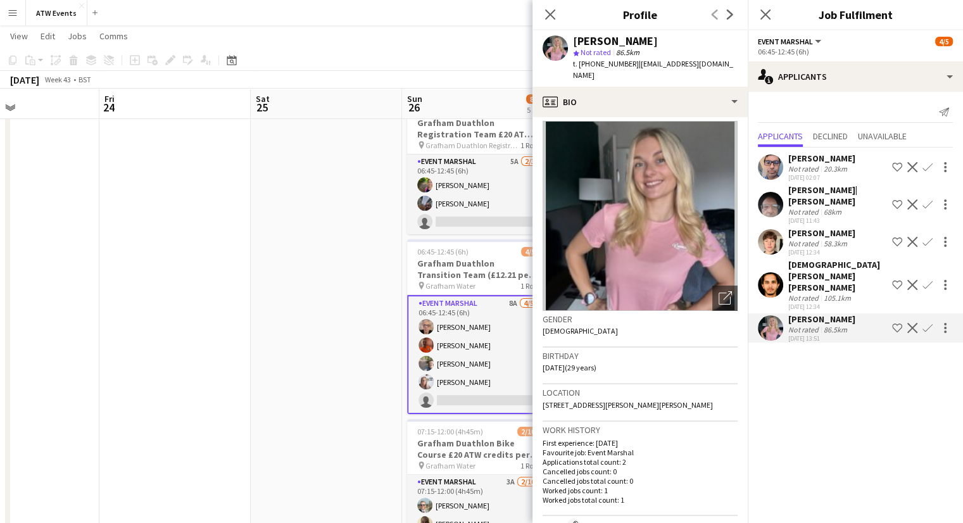
scroll to position [0, 0]
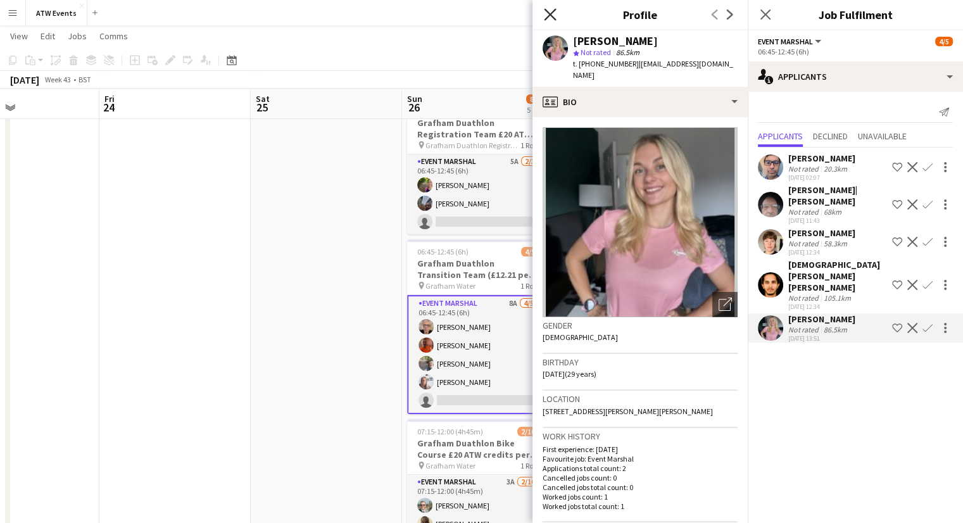
click at [550, 15] on icon at bounding box center [550, 14] width 12 height 12
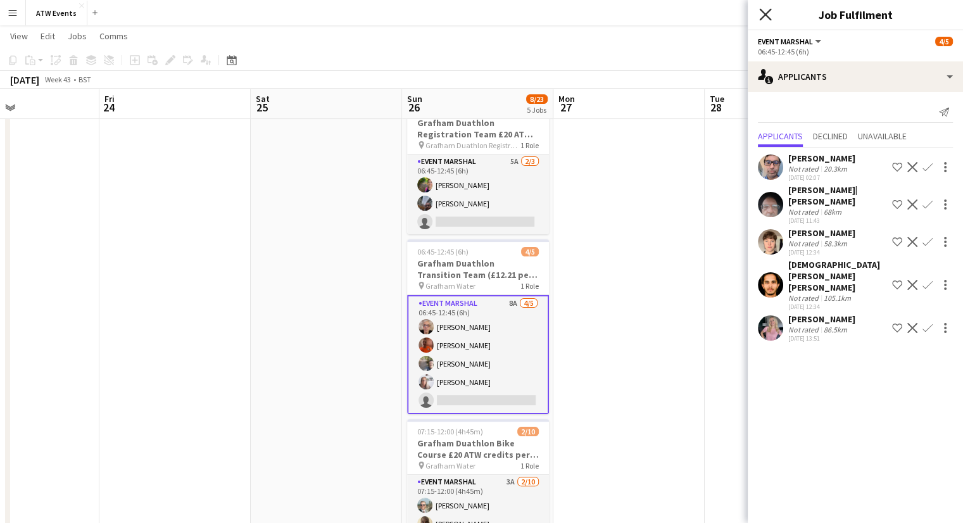
click at [765, 14] on icon at bounding box center [765, 14] width 12 height 12
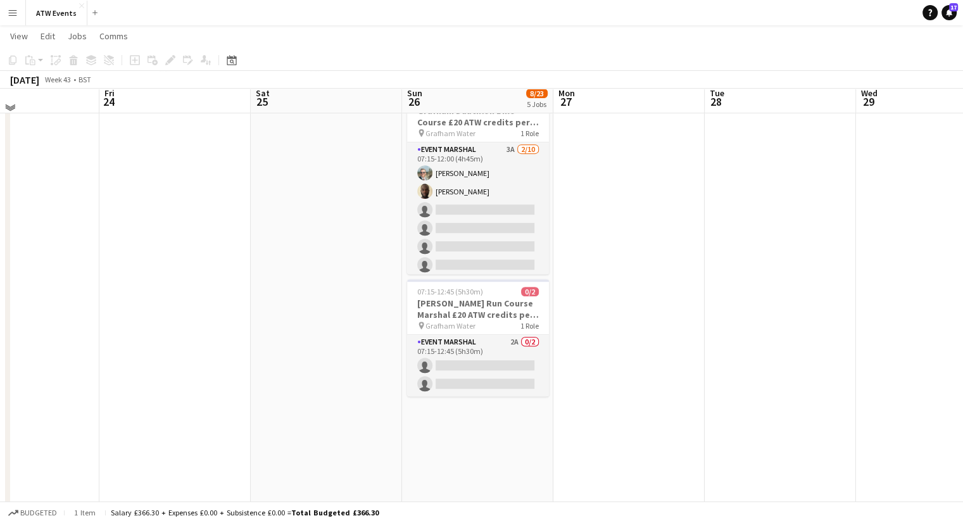
scroll to position [506, 0]
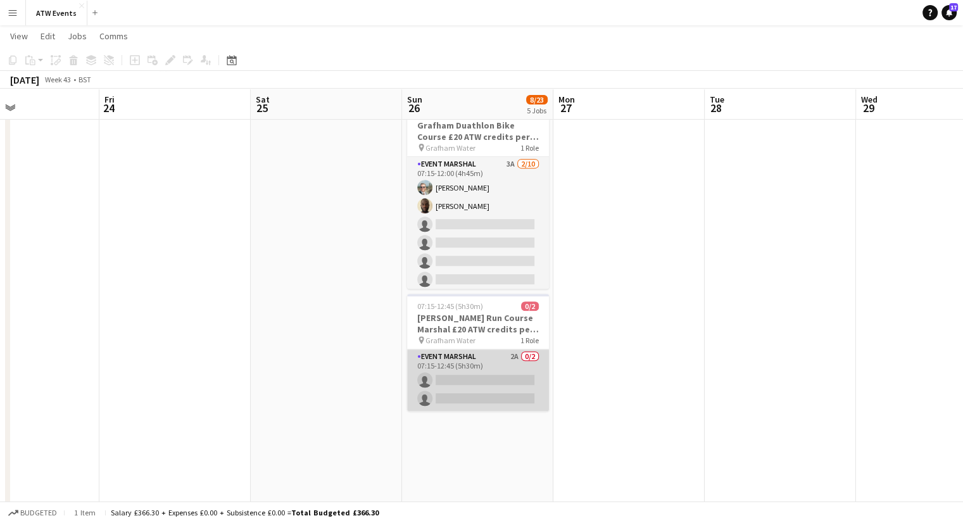
click at [512, 355] on app-card-role "Event Marshal 2A 0/2 07:15-12:45 (5h30m) single-neutral-actions single-neutral-…" at bounding box center [478, 379] width 142 height 61
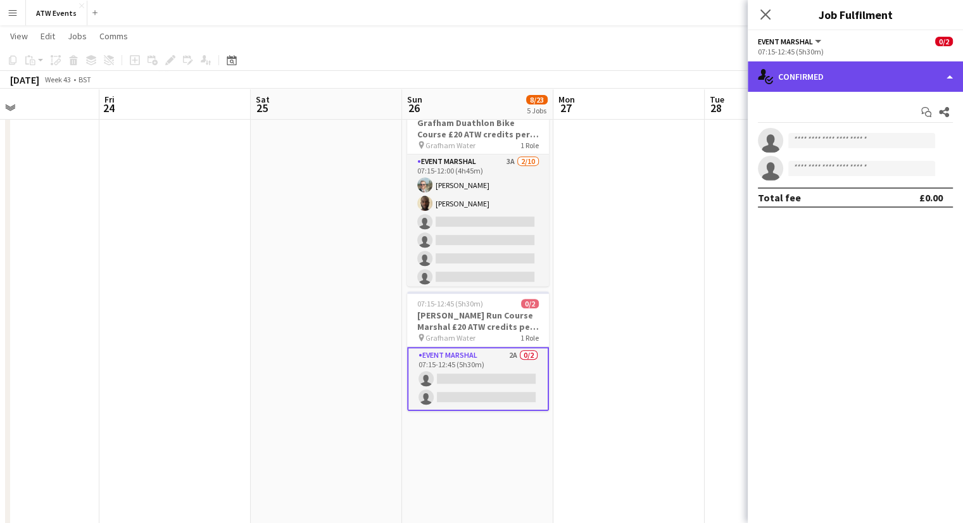
click at [803, 82] on div "single-neutral-actions-check-2 Confirmed" at bounding box center [855, 76] width 215 height 30
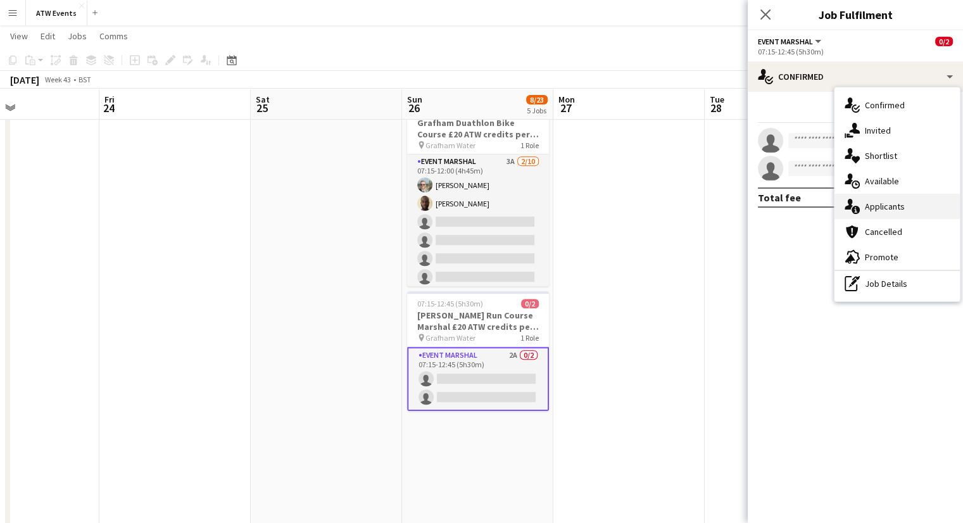
click at [884, 210] on span "Applicants" at bounding box center [885, 206] width 40 height 11
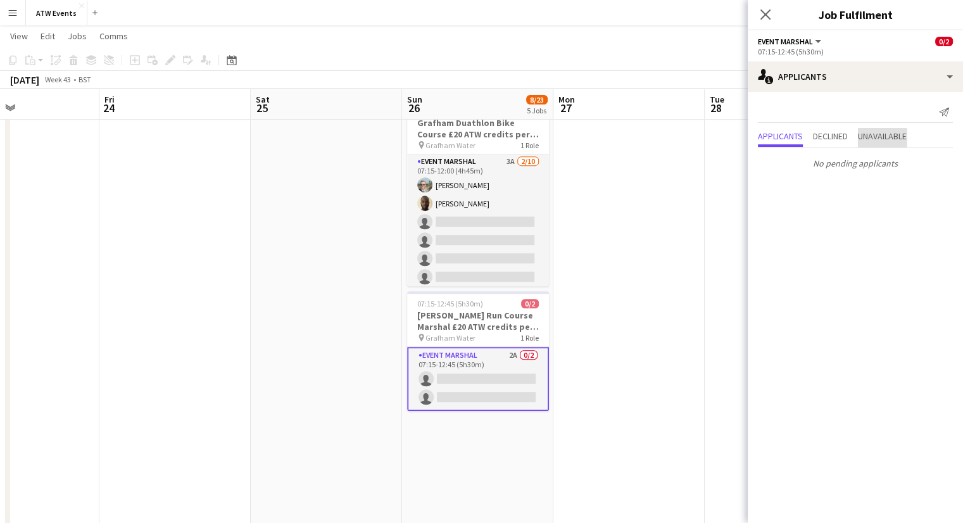
click at [892, 143] on span "Unavailable" at bounding box center [882, 137] width 49 height 19
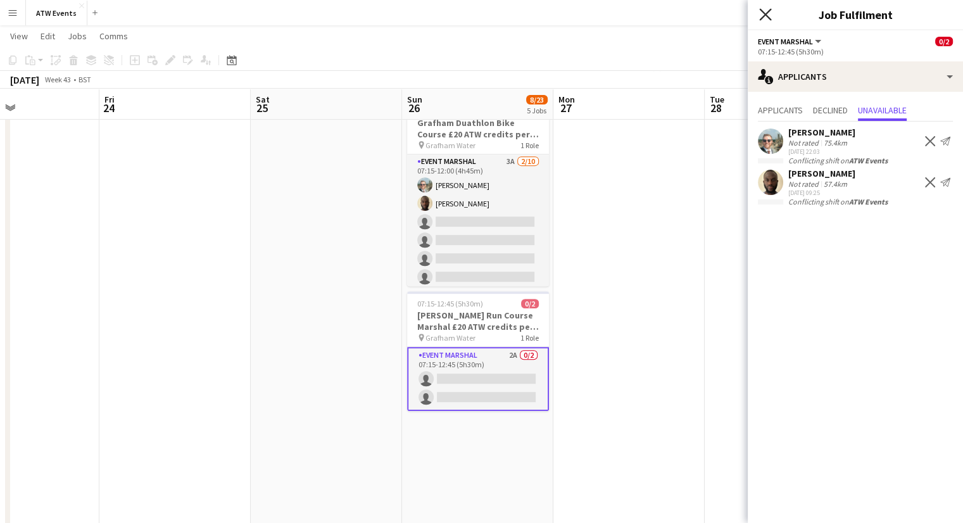
click at [763, 11] on icon "Close pop-in" at bounding box center [765, 14] width 12 height 12
